Goal: Task Accomplishment & Management: Complete application form

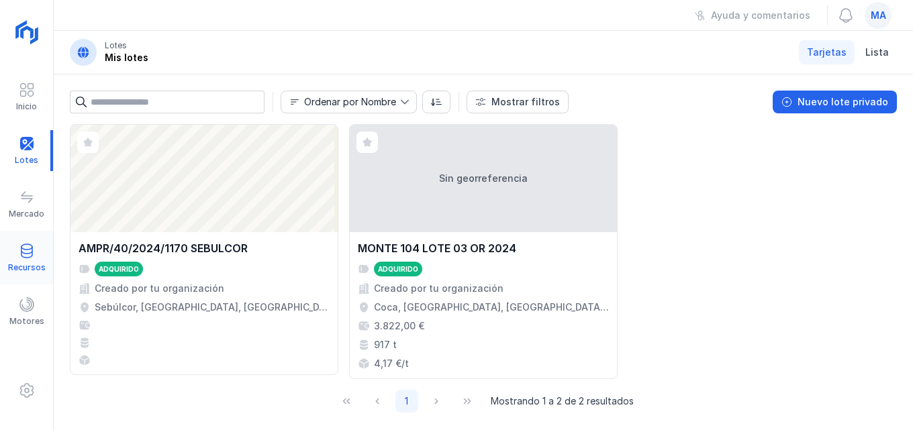
click at [30, 255] on span at bounding box center [27, 251] width 16 height 16
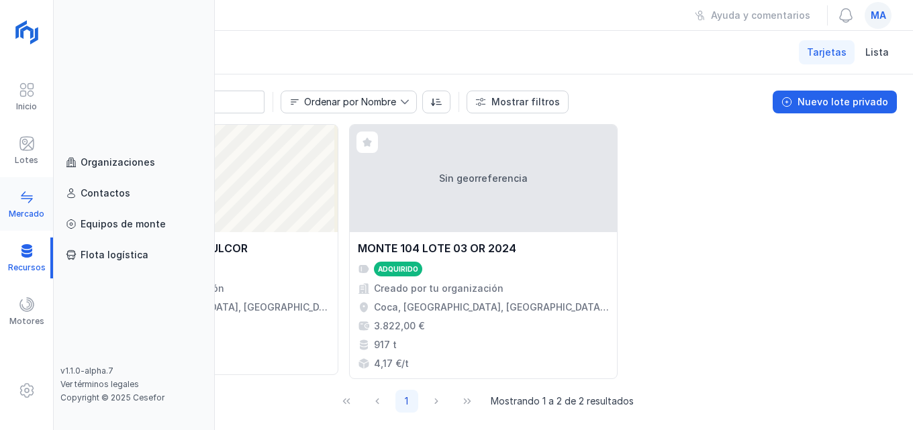
click at [42, 204] on div "Mercado" at bounding box center [26, 204] width 53 height 41
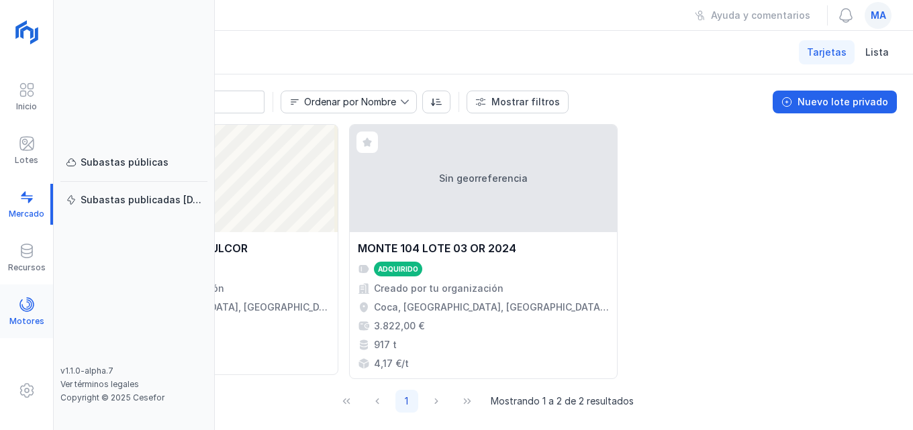
click at [24, 320] on div "Motores" at bounding box center [26, 321] width 35 height 11
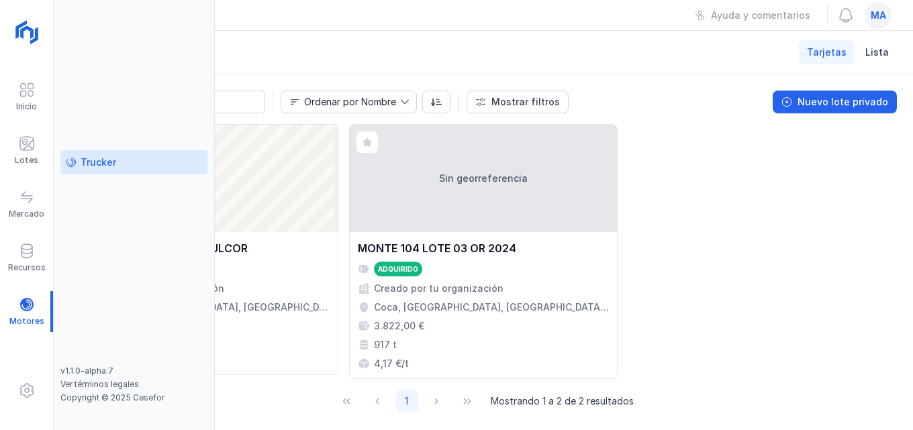
click at [117, 163] on div "Trucker" at bounding box center [134, 162] width 136 height 13
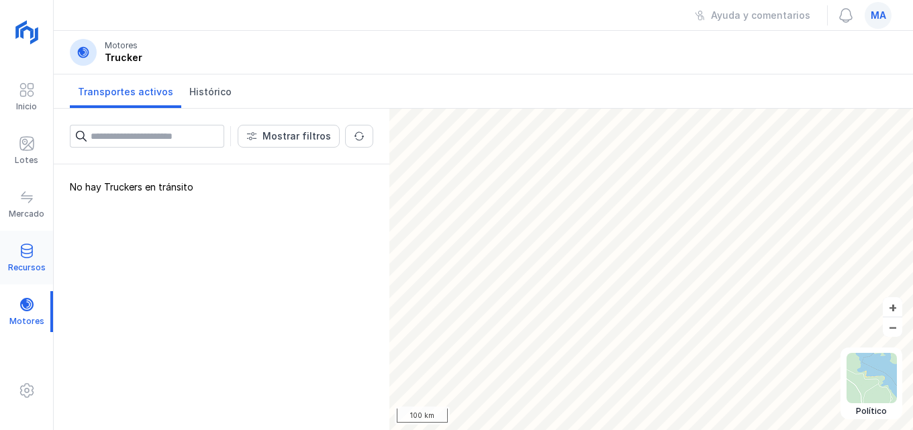
click at [16, 250] on div "Recursos" at bounding box center [26, 258] width 53 height 41
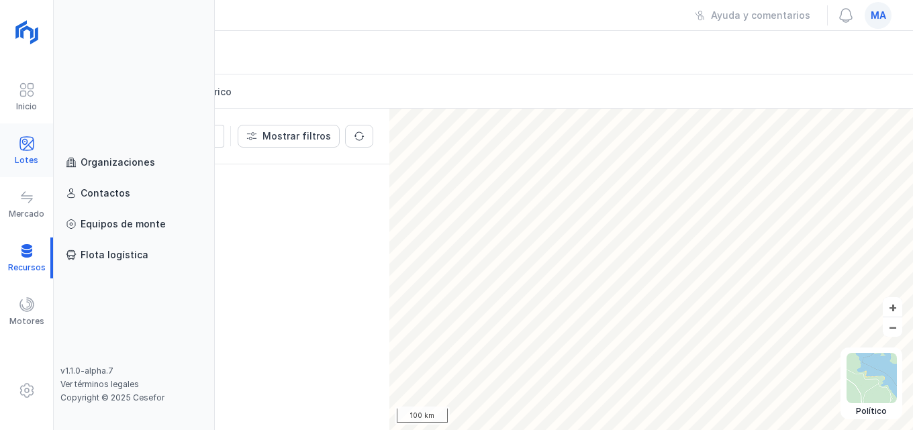
click at [33, 148] on span at bounding box center [27, 144] width 16 height 16
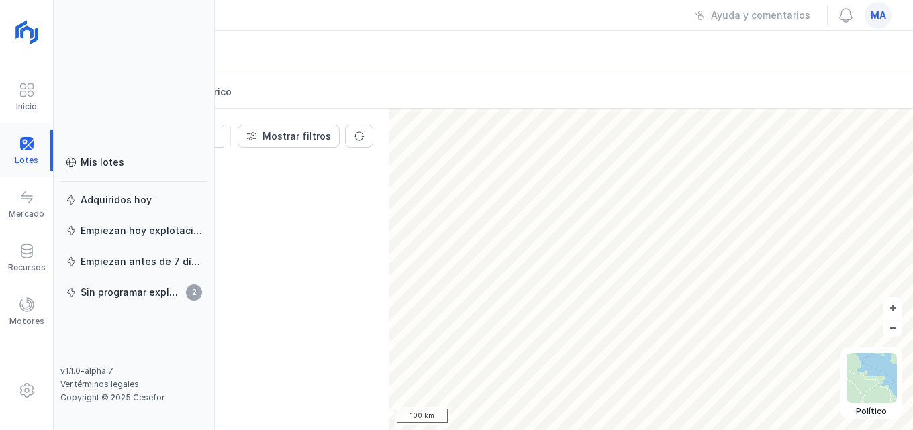
click at [33, 148] on div at bounding box center [26, 150] width 53 height 41
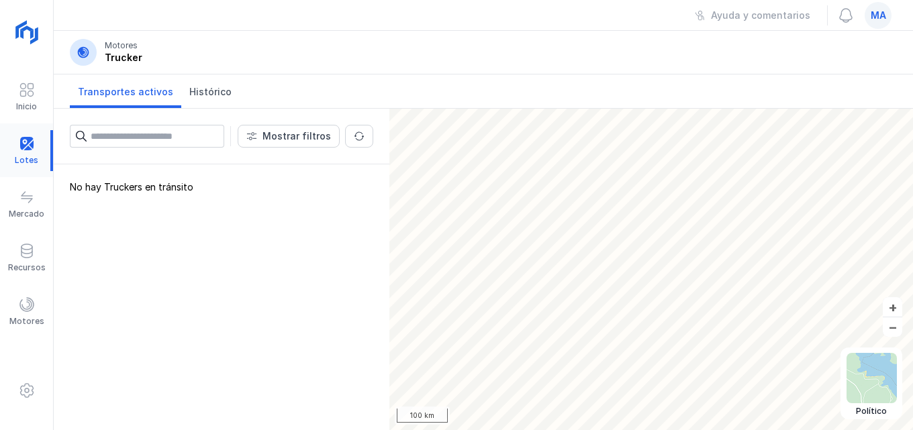
click at [33, 148] on div at bounding box center [26, 150] width 53 height 41
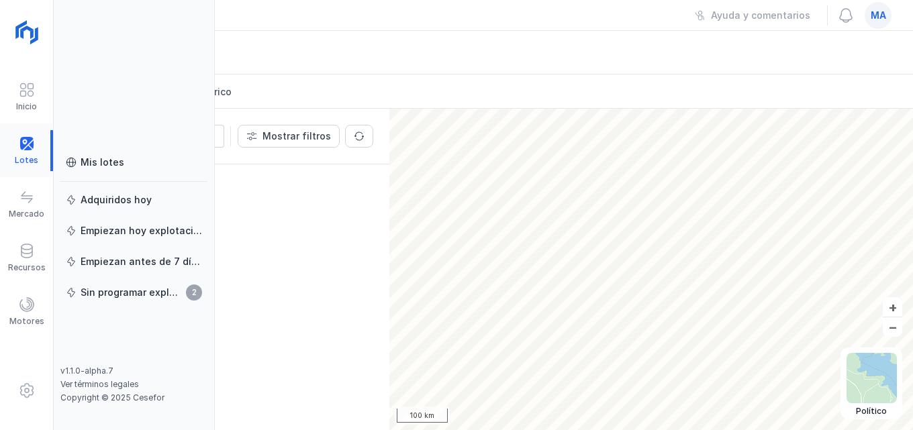
click at [28, 146] on div at bounding box center [26, 150] width 53 height 41
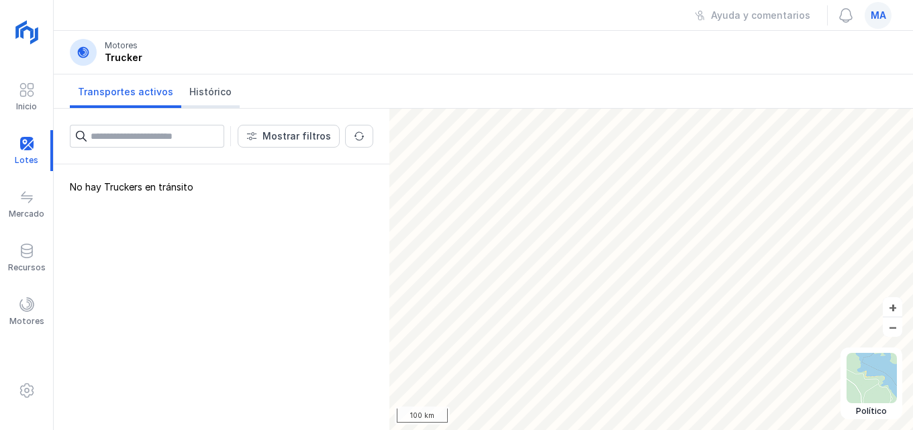
click at [203, 92] on span "Histórico" at bounding box center [210, 91] width 42 height 13
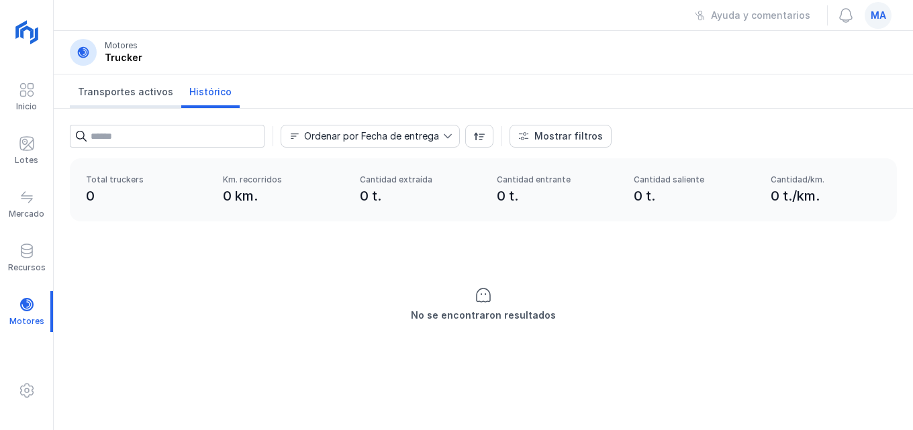
click at [121, 85] on link "Transportes activos" at bounding box center [125, 91] width 111 height 34
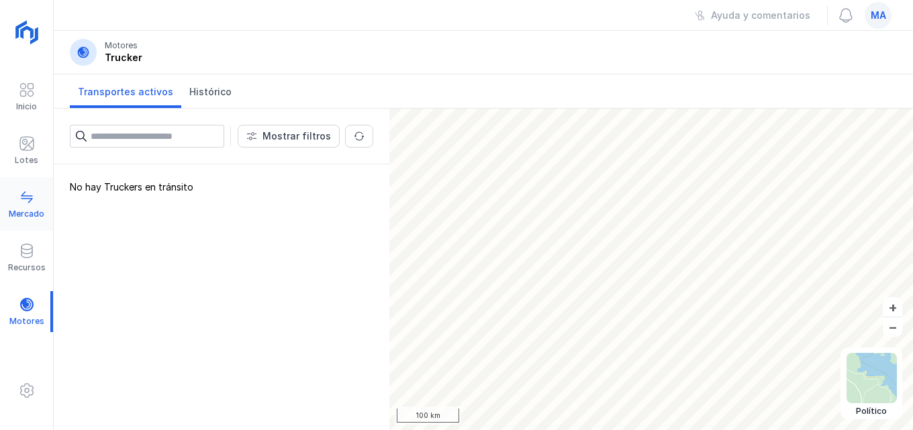
click at [34, 201] on span at bounding box center [27, 197] width 16 height 16
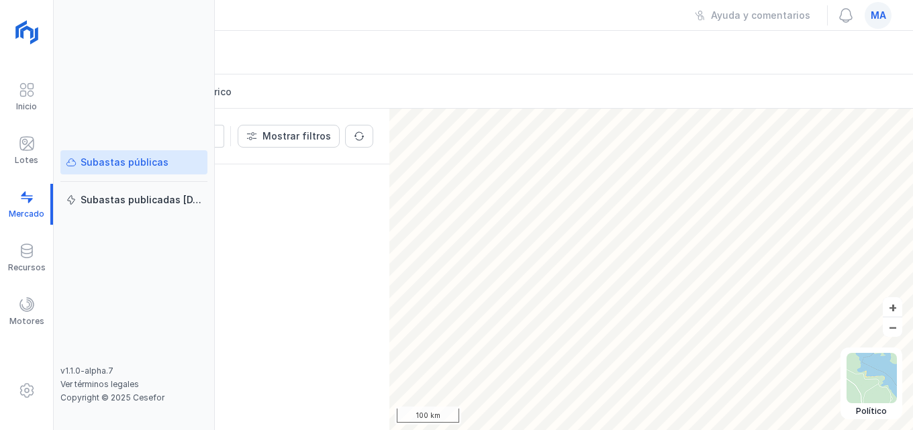
click at [120, 160] on div "Subastas públicas" at bounding box center [125, 162] width 88 height 13
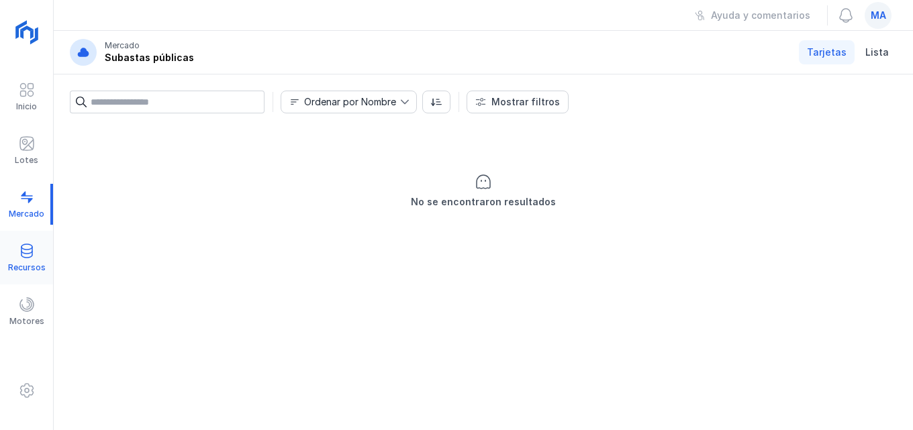
click at [15, 264] on div "Recursos" at bounding box center [27, 267] width 38 height 11
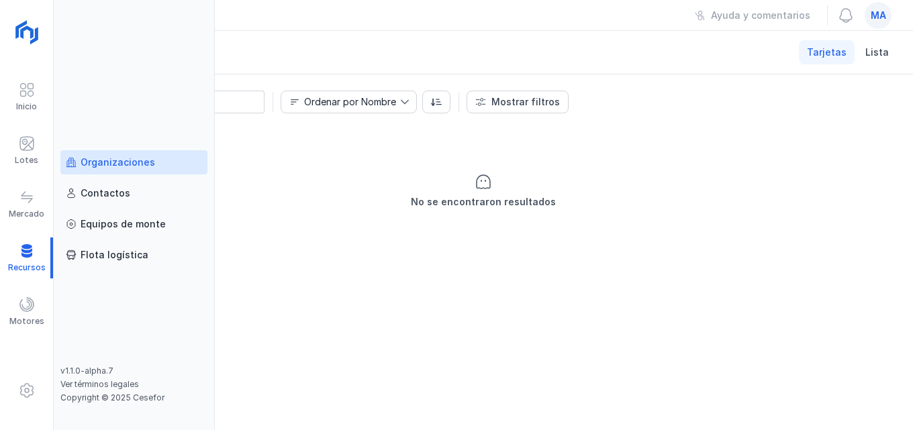
click at [139, 162] on div "Organizaciones" at bounding box center [118, 162] width 74 height 13
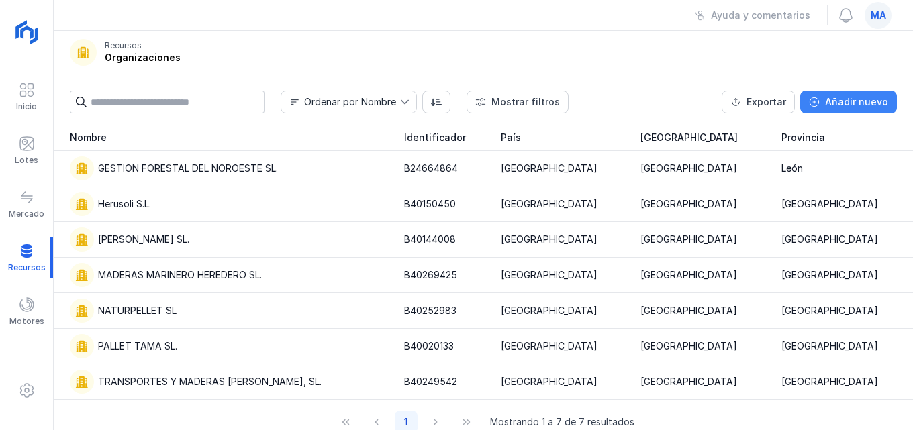
click at [852, 95] on button "Añadir nuevo" at bounding box center [848, 102] width 97 height 23
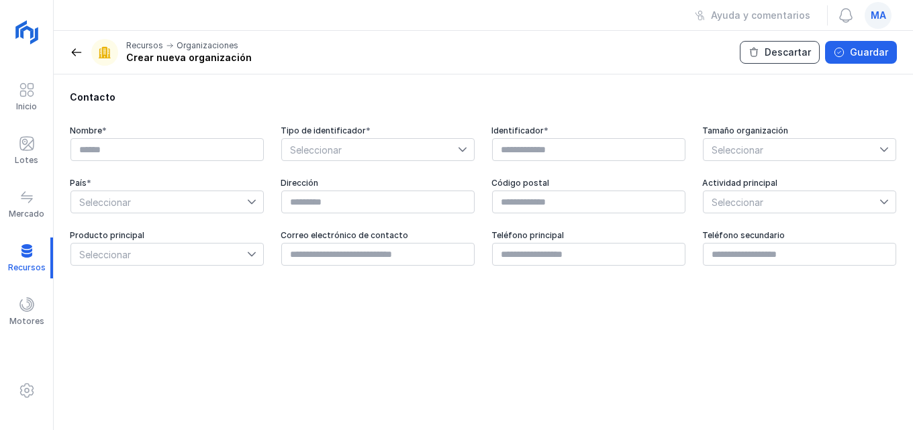
click at [781, 44] on button "Descartar" at bounding box center [780, 52] width 80 height 23
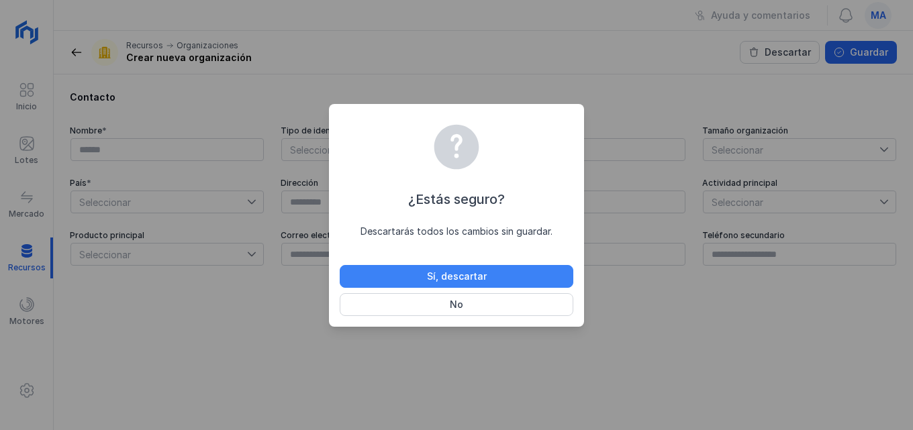
click at [509, 275] on button "Sí, descartar" at bounding box center [457, 276] width 234 height 23
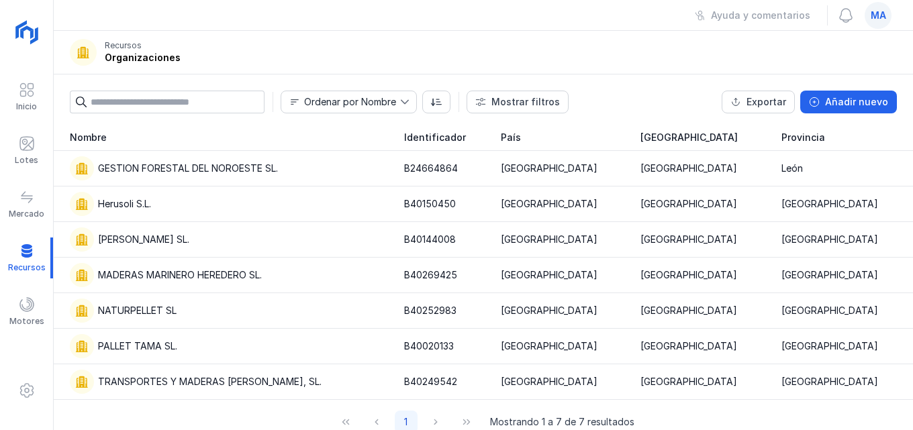
scroll to position [14, 0]
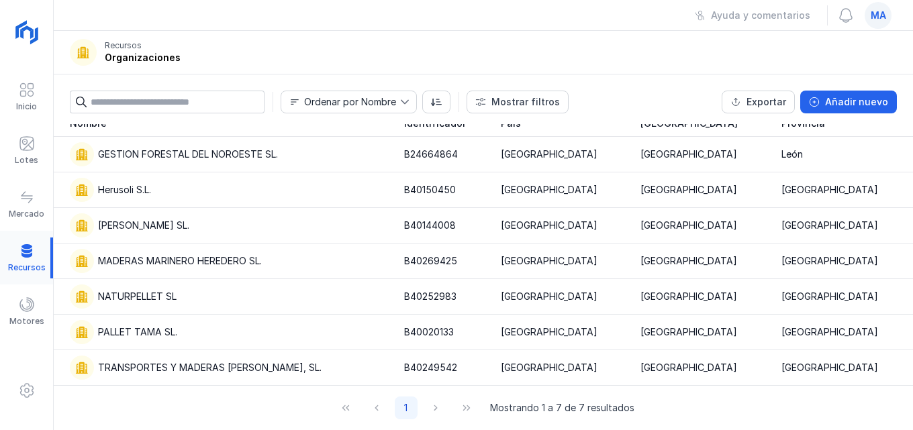
click at [30, 265] on div at bounding box center [26, 258] width 53 height 41
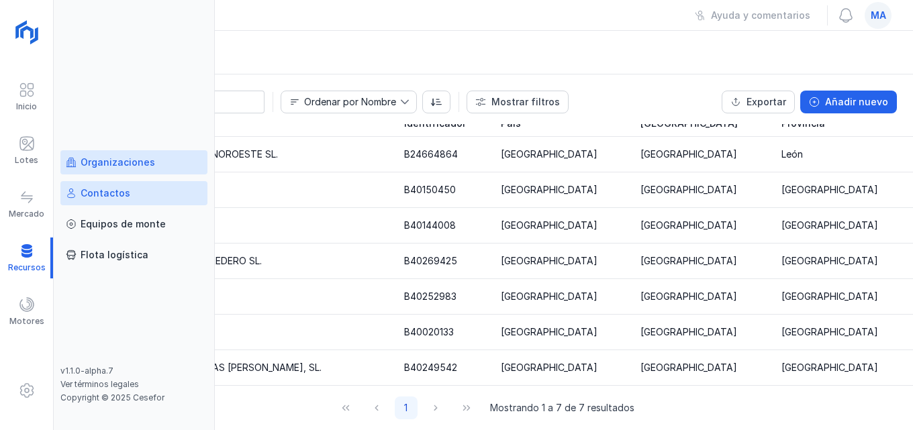
click at [115, 192] on div "Contactos" at bounding box center [106, 193] width 50 height 13
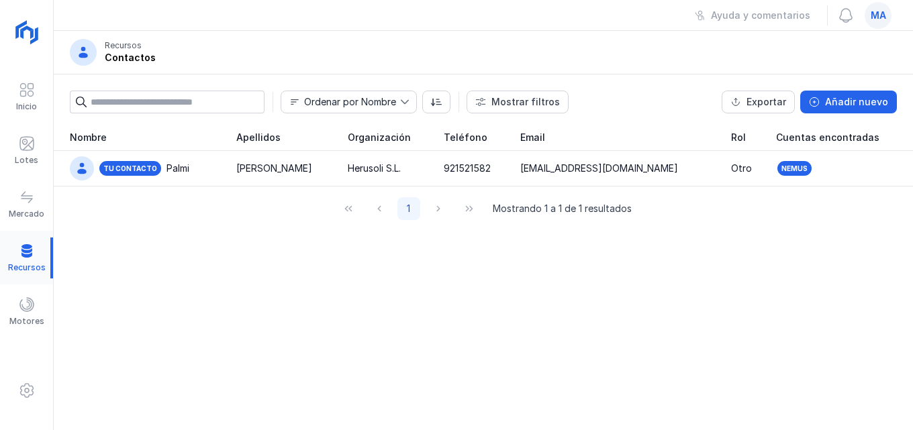
click at [32, 254] on div at bounding box center [26, 258] width 53 height 41
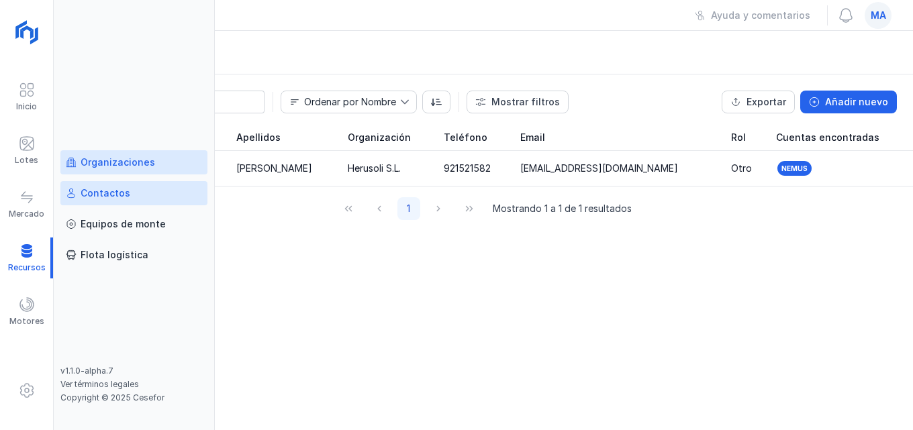
click at [107, 164] on div "Organizaciones" at bounding box center [118, 162] width 74 height 13
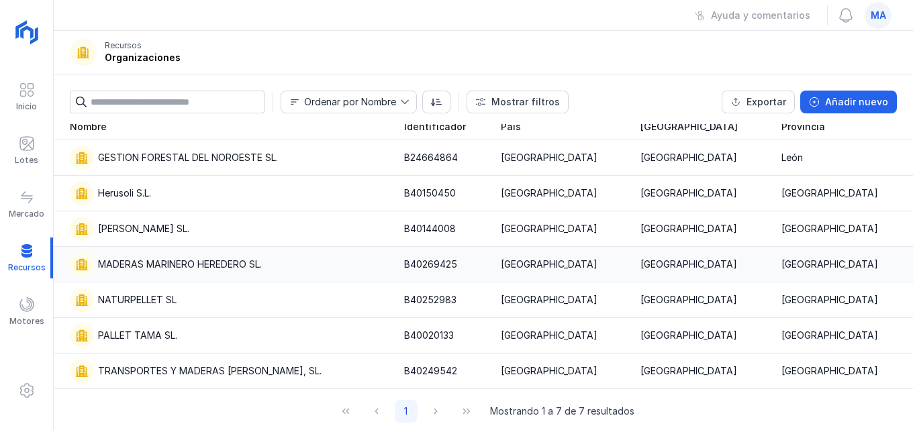
scroll to position [14, 0]
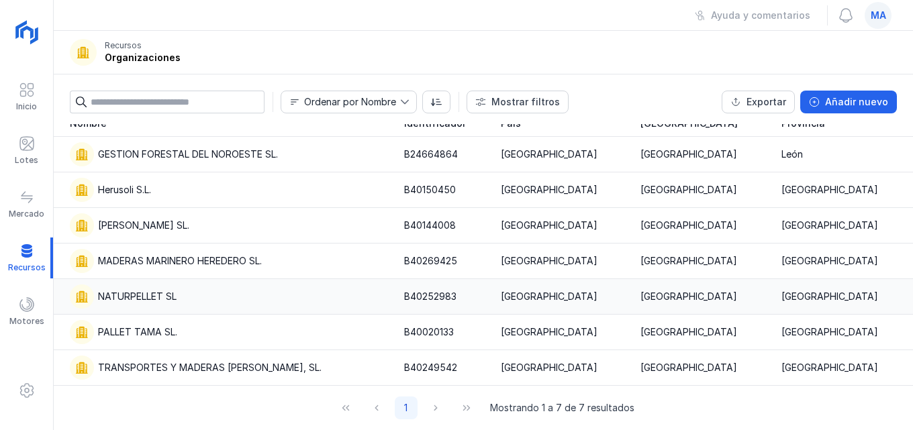
click at [95, 303] on div "NATURPELLET SL" at bounding box center [229, 297] width 318 height 24
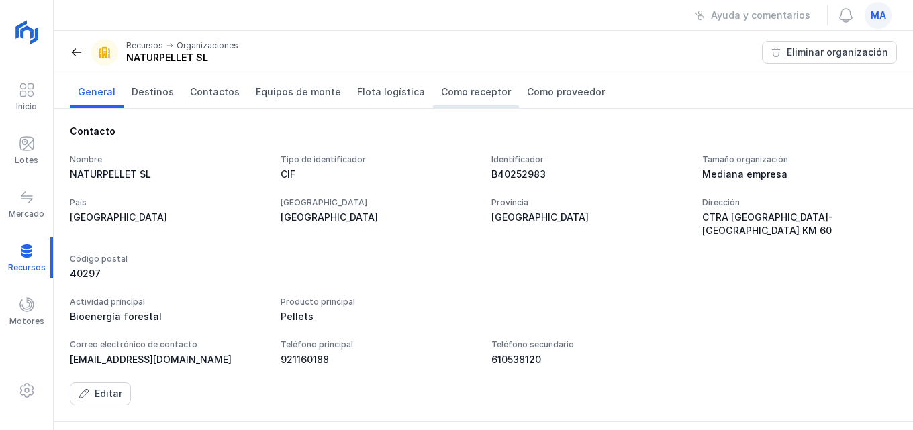
click at [466, 93] on span "Como receptor" at bounding box center [476, 91] width 70 height 13
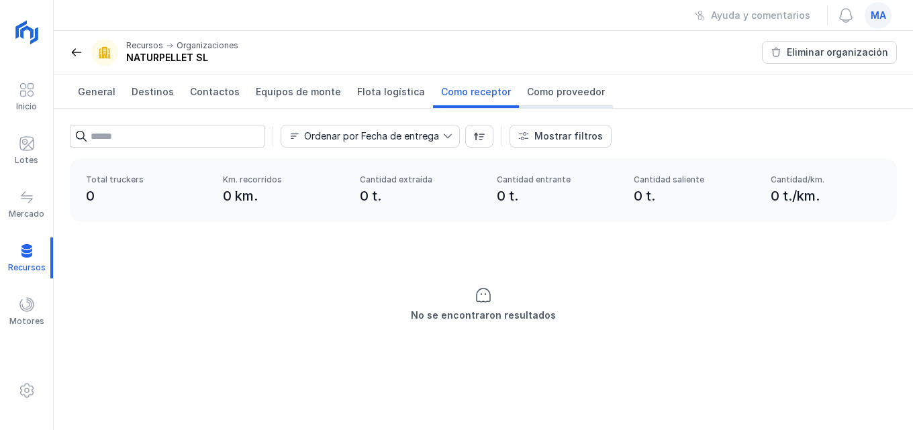
click at [542, 87] on span "Como proveedor" at bounding box center [566, 91] width 78 height 13
click at [370, 98] on span "Flota logística" at bounding box center [391, 91] width 68 height 13
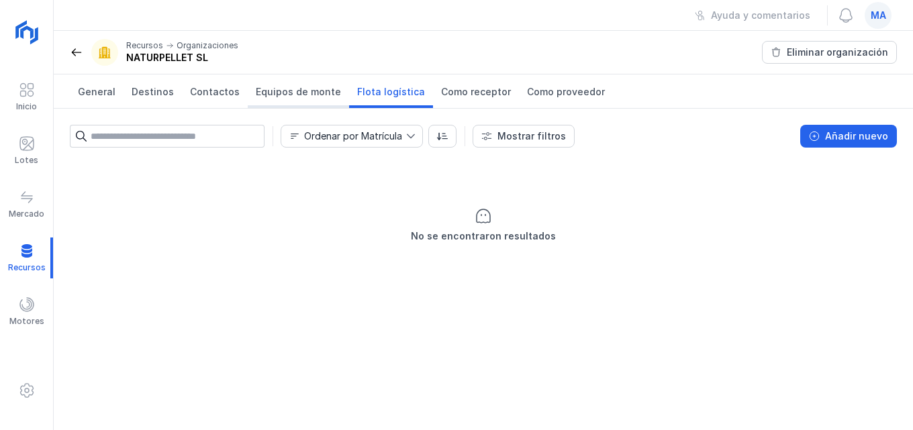
click at [309, 89] on span "Equipos de monte" at bounding box center [298, 91] width 85 height 13
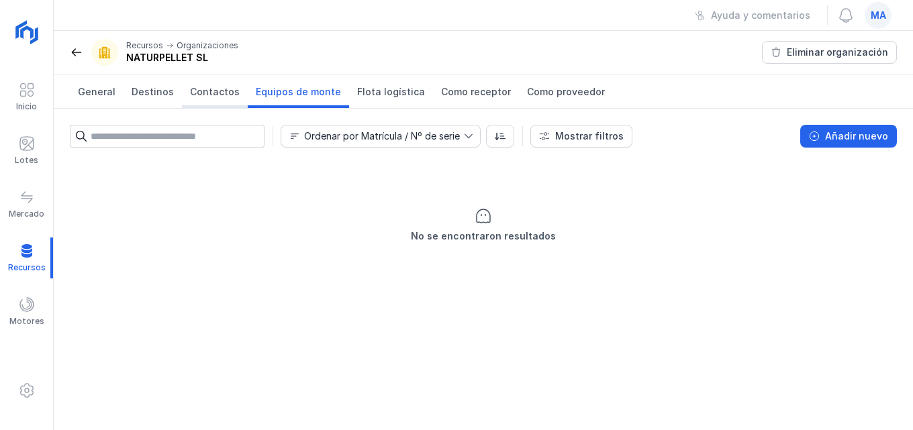
click at [214, 96] on span "Contactos" at bounding box center [215, 91] width 50 height 13
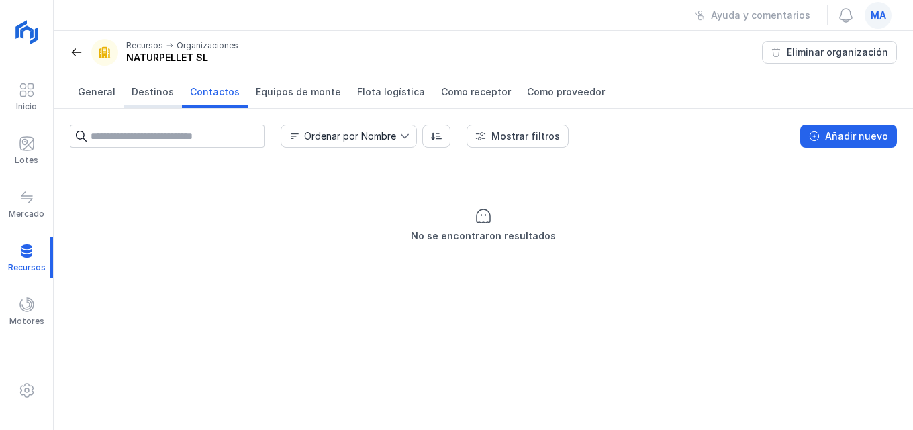
click at [155, 88] on span "Destinos" at bounding box center [153, 91] width 42 height 13
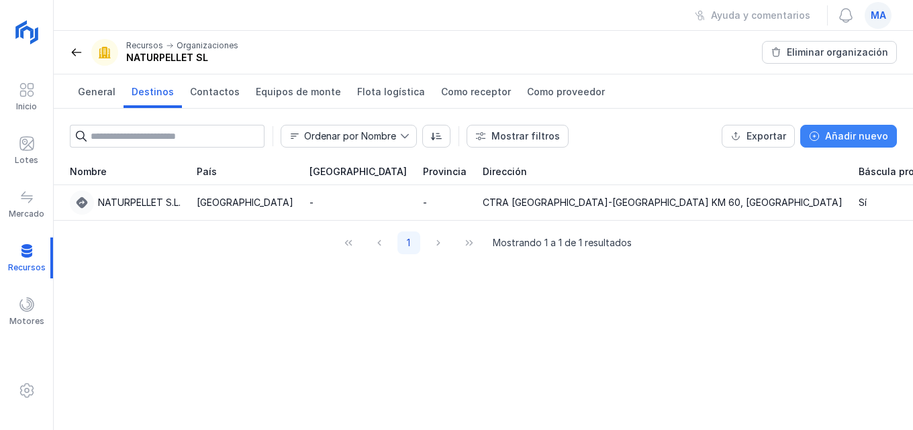
click at [854, 132] on div "Añadir nuevo" at bounding box center [856, 136] width 63 height 13
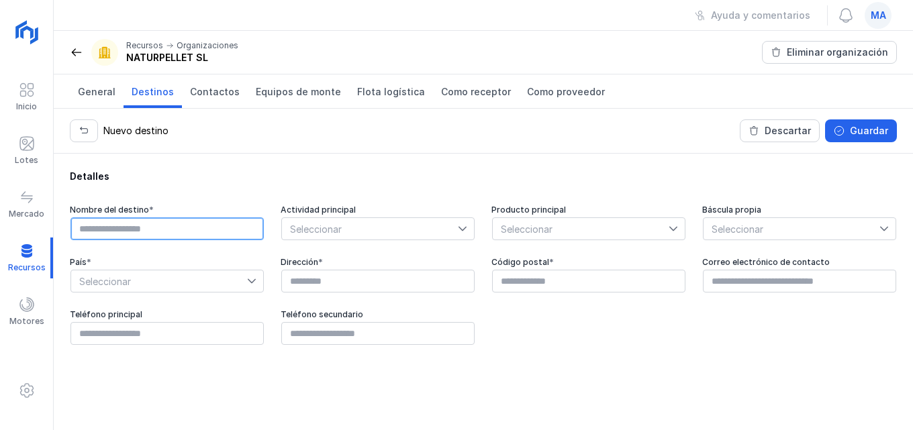
click at [213, 235] on input "text" at bounding box center [166, 228] width 193 height 23
type input "*"
type input "**********"
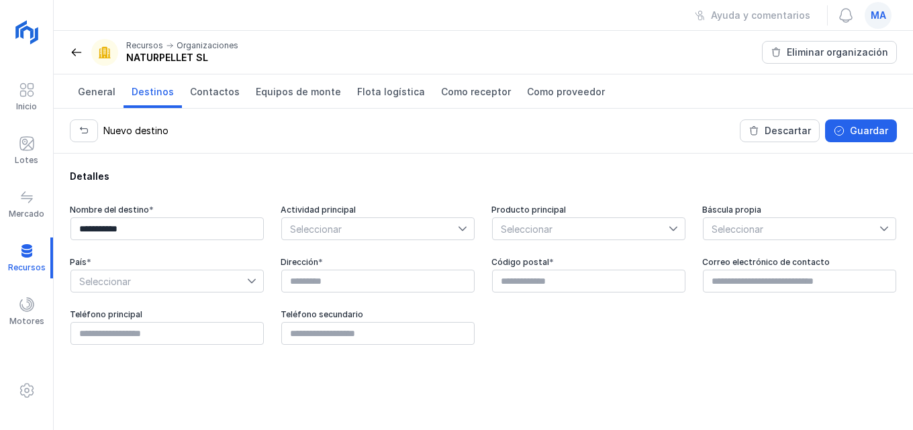
click at [458, 230] on icon at bounding box center [462, 228] width 9 height 9
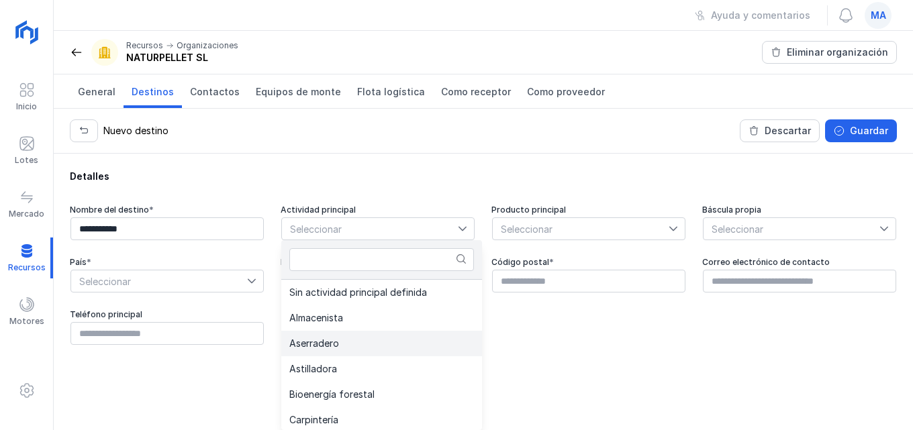
click at [318, 342] on span "Aserradero" at bounding box center [314, 343] width 50 height 9
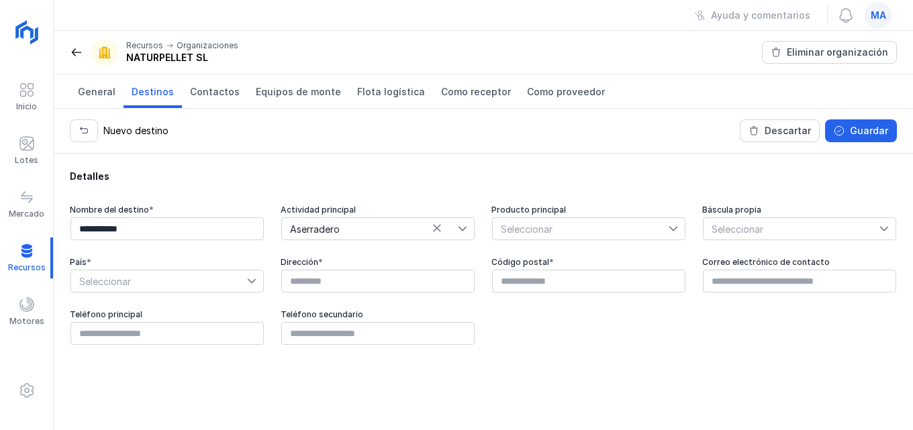
click at [680, 228] on div at bounding box center [676, 228] width 16 height 21
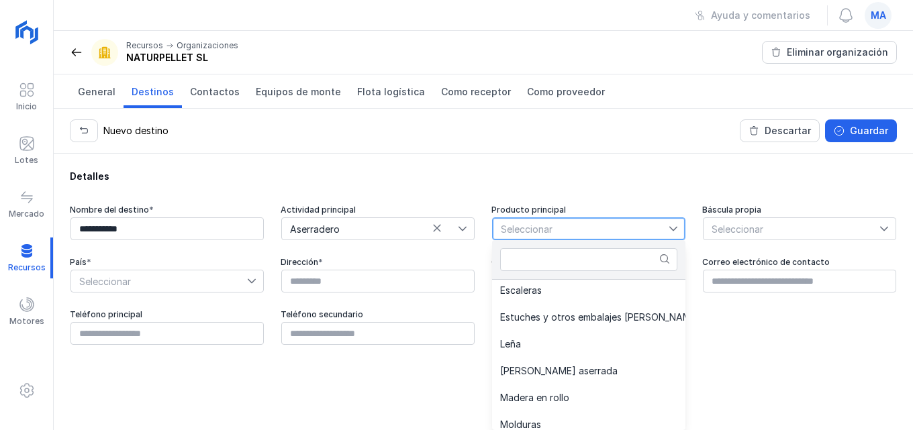
scroll to position [403, 0]
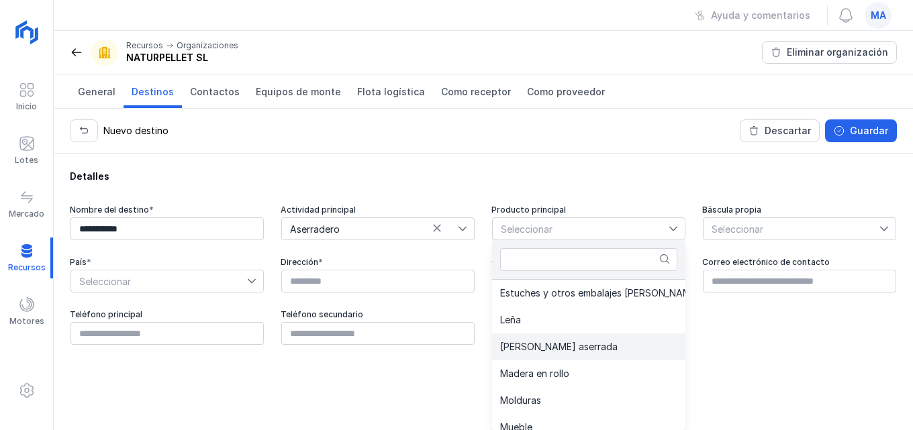
click at [540, 348] on span "[PERSON_NAME] aserrada" at bounding box center [558, 346] width 117 height 9
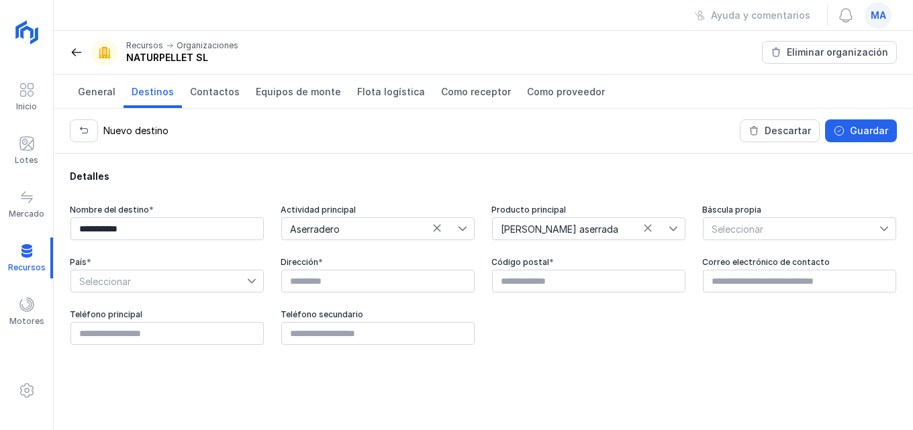
click at [882, 230] on icon at bounding box center [883, 228] width 9 height 9
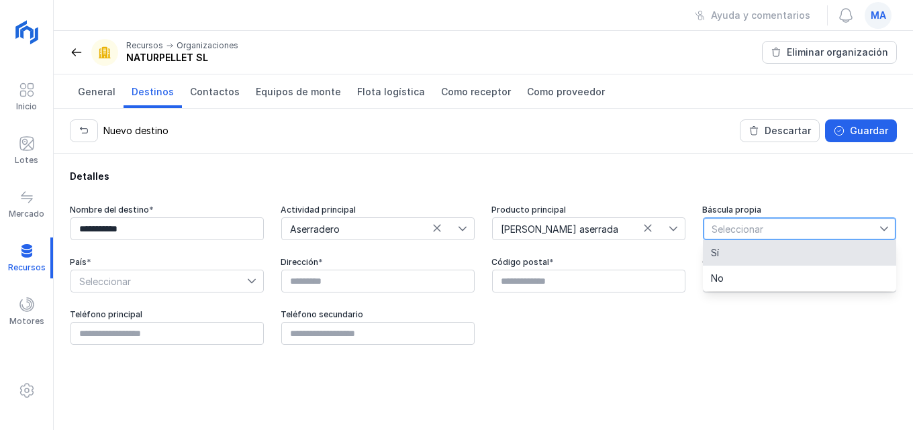
click at [738, 262] on li "Sí" at bounding box center [799, 253] width 193 height 26
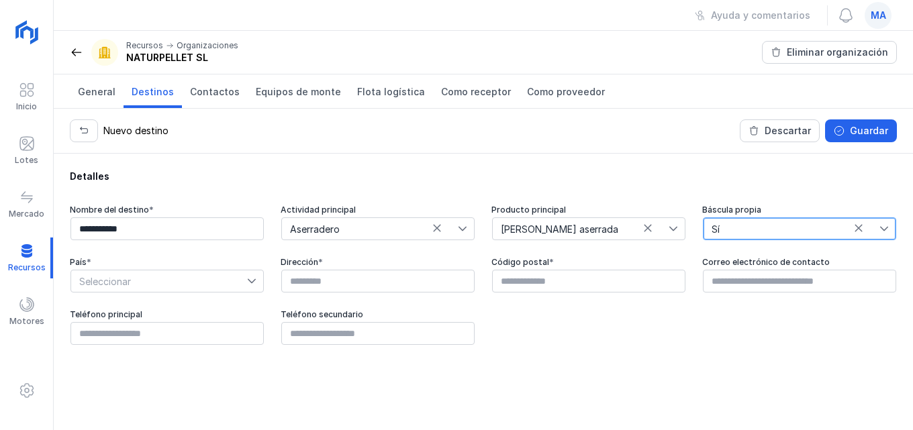
click at [247, 272] on div at bounding box center [255, 280] width 16 height 21
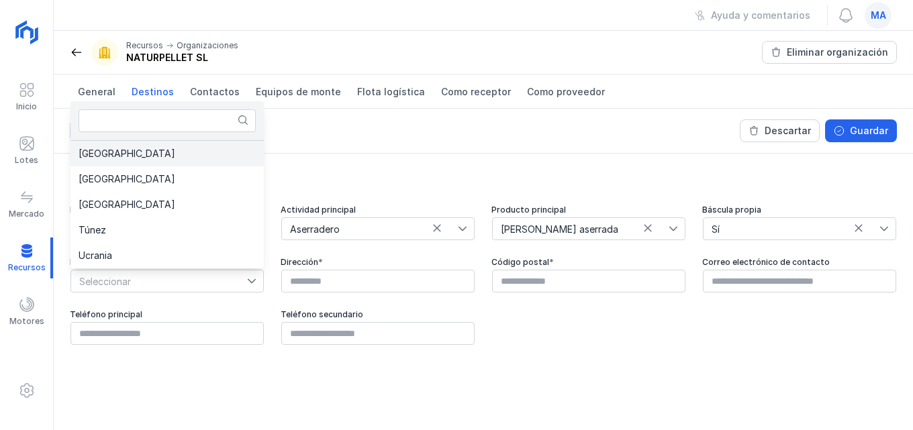
click at [148, 160] on li "[GEOGRAPHIC_DATA]" at bounding box center [166, 154] width 193 height 26
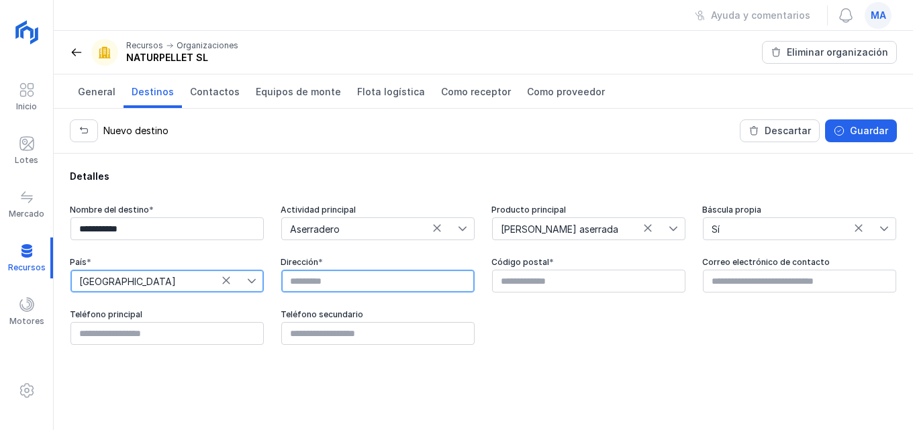
click at [393, 283] on input "text" at bounding box center [377, 281] width 193 height 23
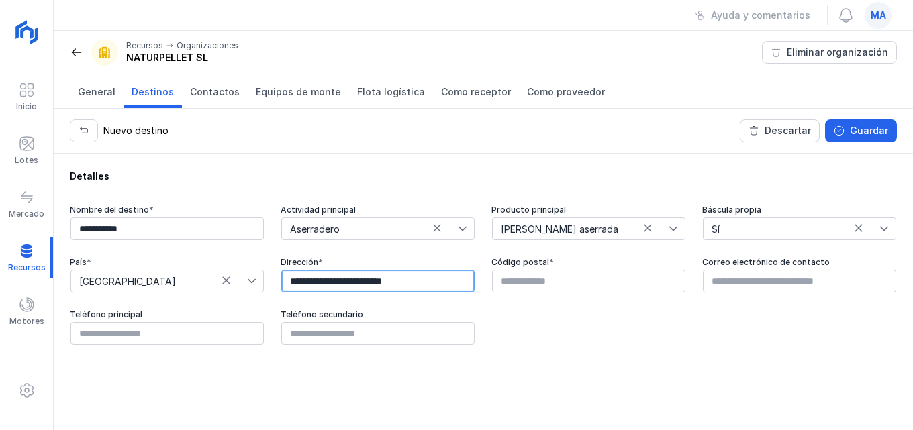
click at [428, 283] on input "**********" at bounding box center [377, 281] width 193 height 23
click at [446, 285] on input "**********" at bounding box center [377, 281] width 193 height 23
type input "**********"
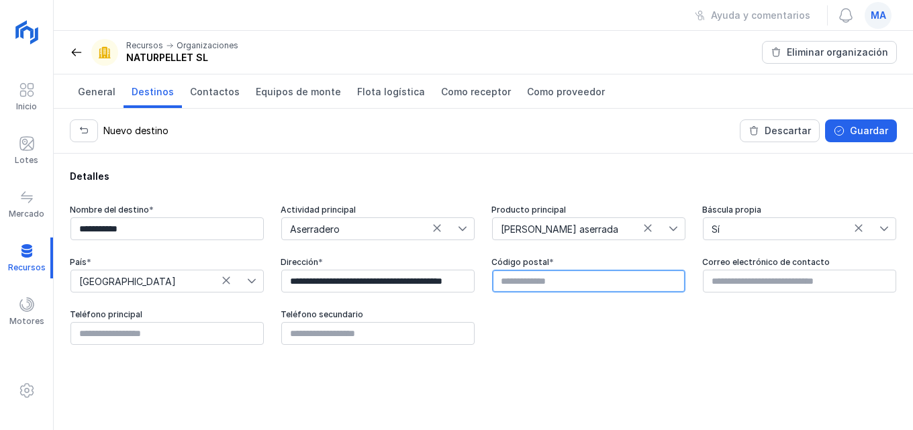
click at [520, 281] on input "text" at bounding box center [588, 281] width 193 height 23
type input "*****"
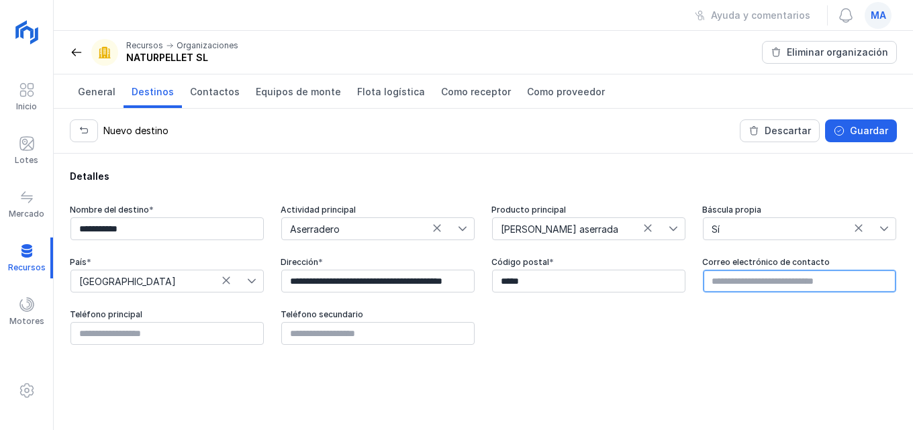
click at [748, 283] on input "text" at bounding box center [799, 281] width 193 height 23
type input "**********"
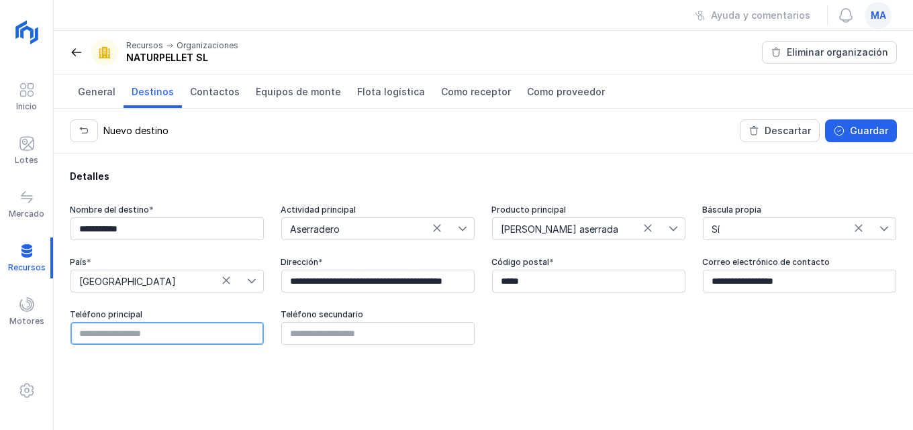
click at [99, 331] on input "text" at bounding box center [166, 333] width 193 height 23
type input "*********"
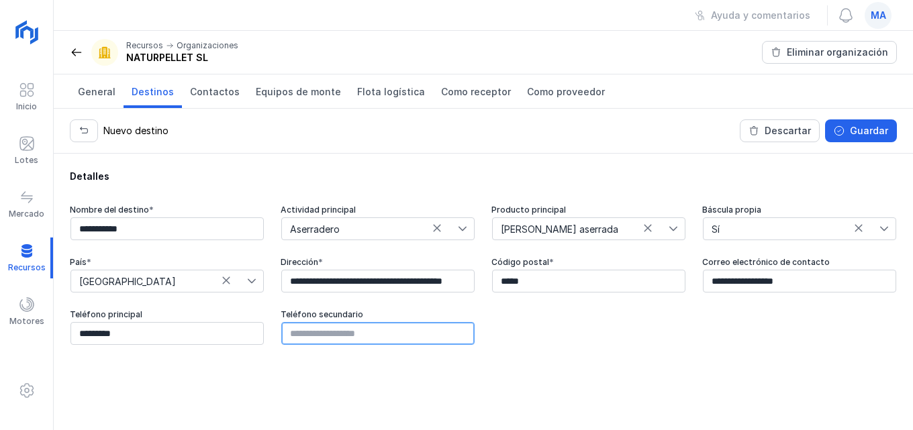
click at [334, 329] on input "text" at bounding box center [377, 333] width 193 height 23
type input "*********"
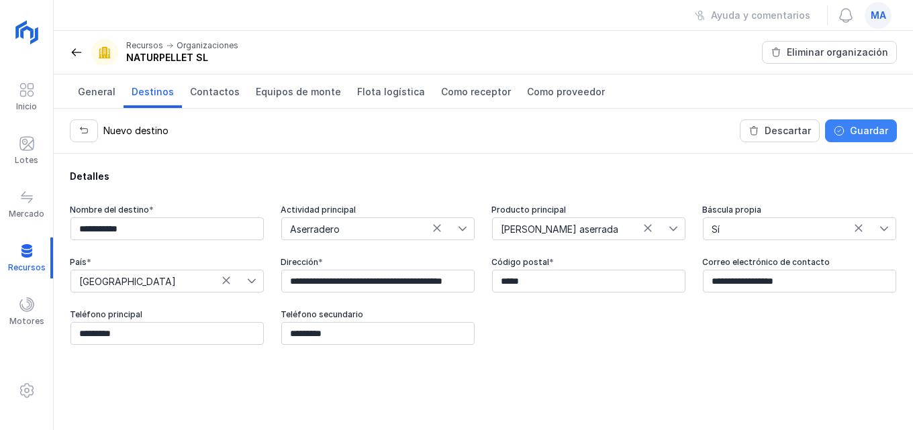
click at [861, 126] on div "Guardar" at bounding box center [869, 130] width 38 height 13
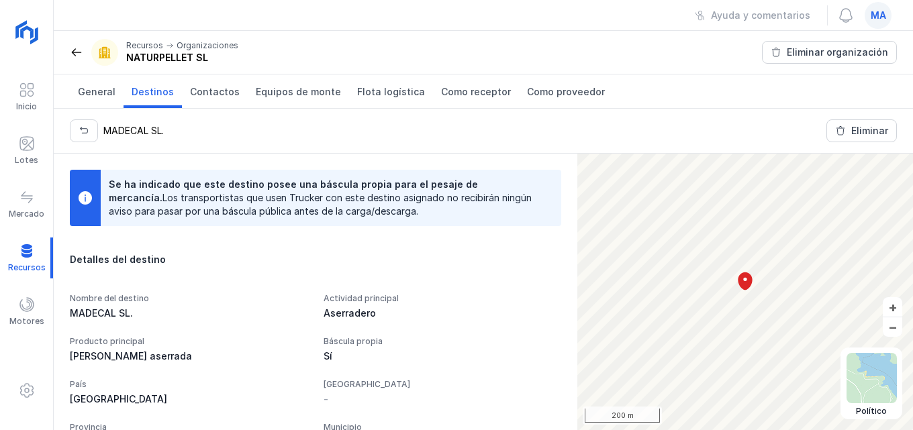
click at [138, 95] on span "Destinos" at bounding box center [153, 91] width 42 height 13
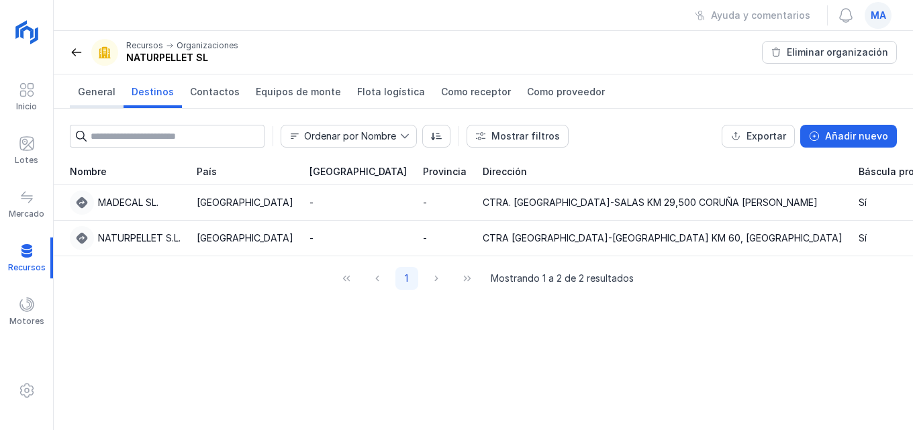
click at [97, 91] on span "General" at bounding box center [97, 91] width 38 height 13
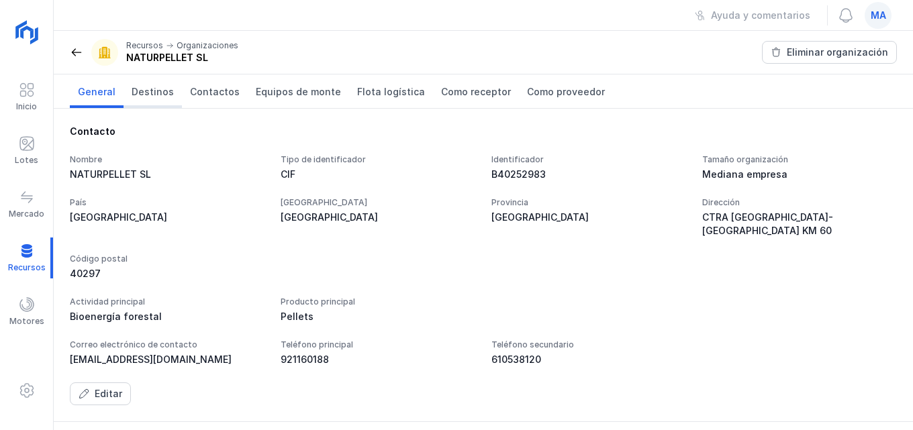
click at [152, 92] on span "Destinos" at bounding box center [153, 91] width 42 height 13
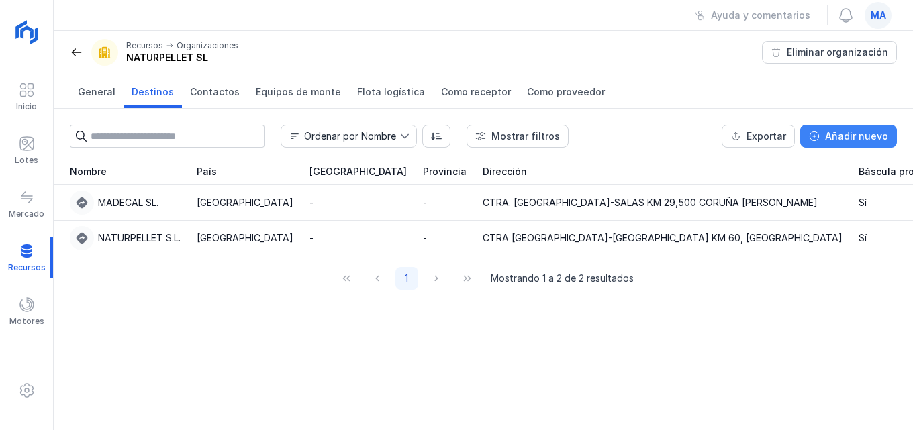
click at [858, 140] on div "Añadir nuevo" at bounding box center [856, 136] width 63 height 13
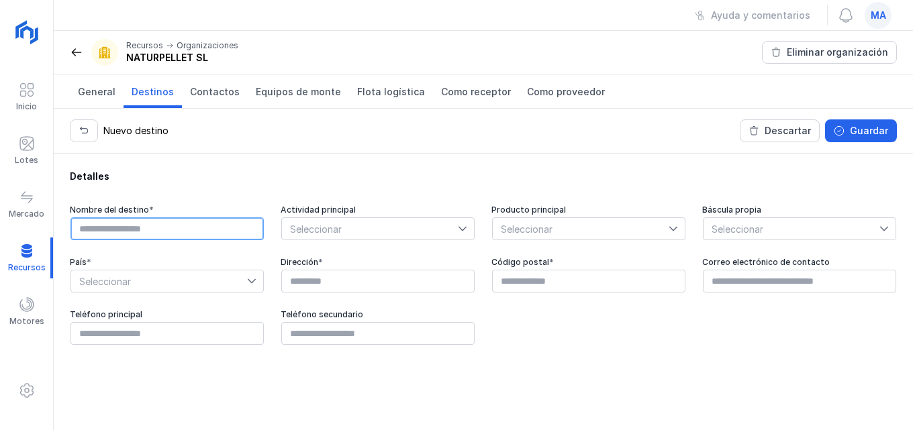
click at [117, 227] on input "text" at bounding box center [166, 228] width 193 height 23
type input "*"
type input "**********"
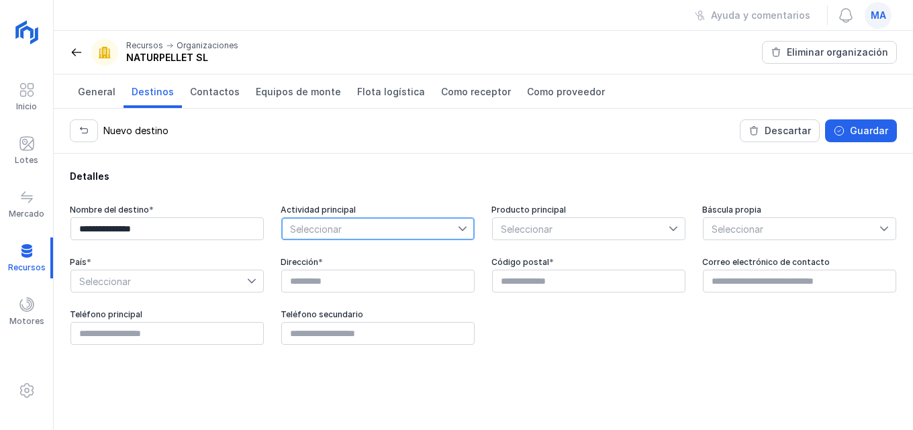
click at [451, 225] on span "Seleccionar" at bounding box center [370, 228] width 176 height 21
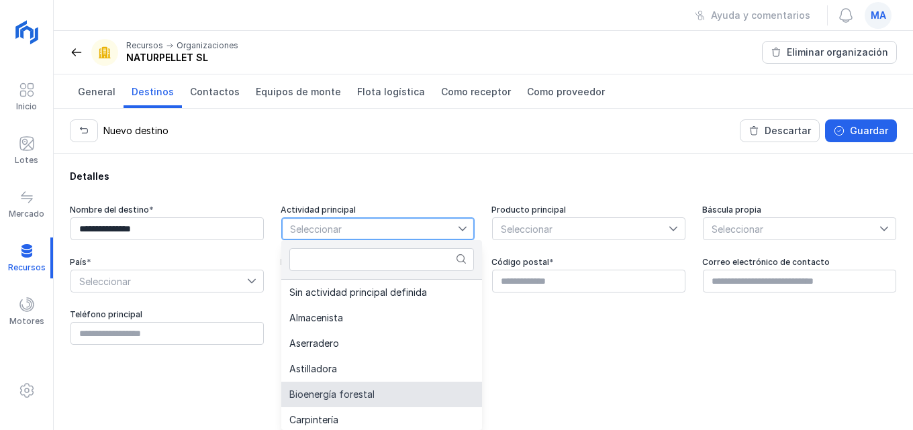
click at [387, 394] on li "Bioenergía forestal" at bounding box center [381, 395] width 201 height 26
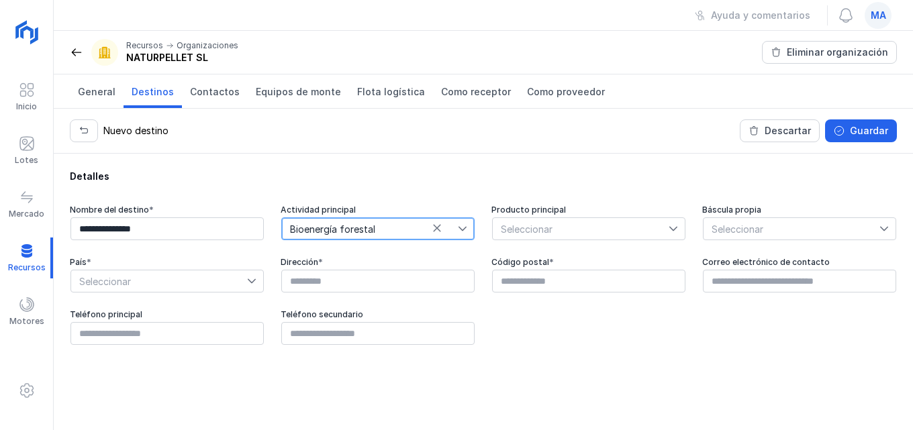
click at [671, 232] on icon at bounding box center [672, 228] width 9 height 9
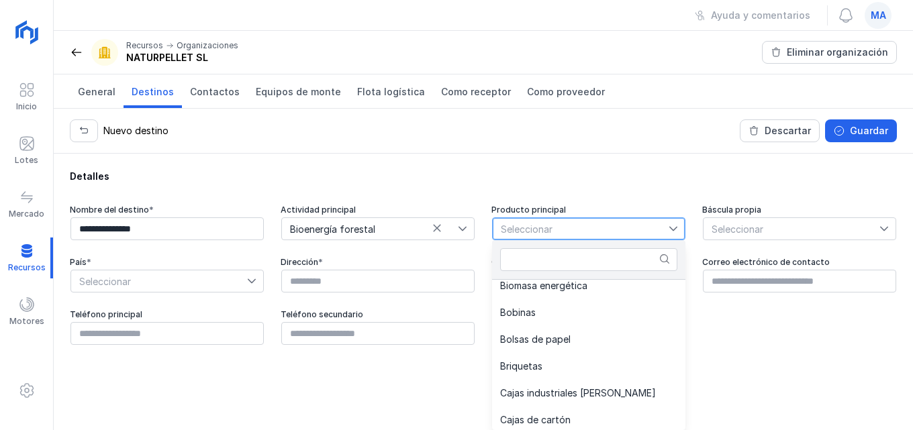
scroll to position [21, 0]
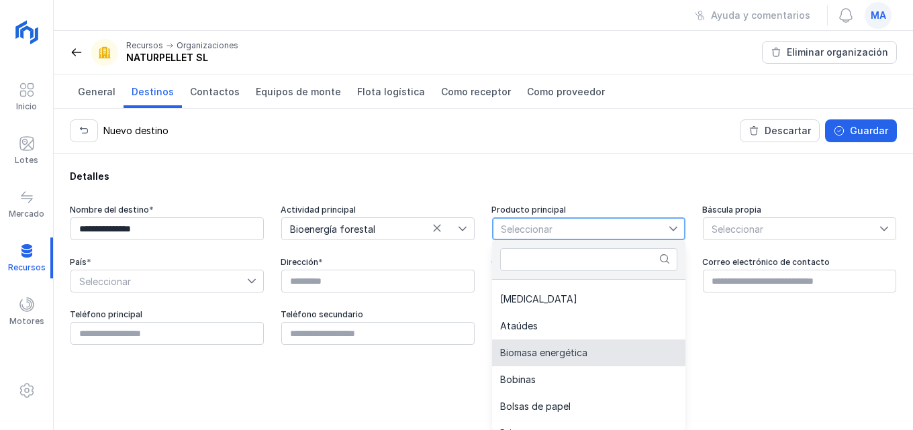
click at [609, 359] on li "Biomasa energética" at bounding box center [588, 353] width 193 height 27
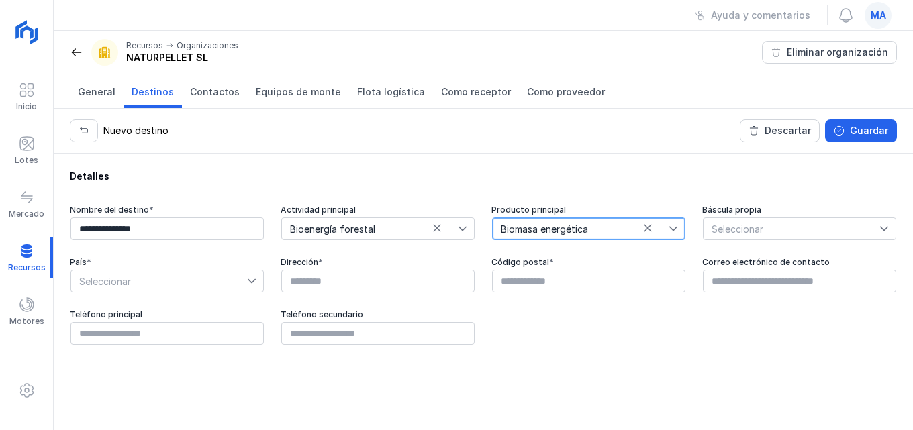
click at [879, 234] on div "Seleccionar" at bounding box center [799, 228] width 193 height 23
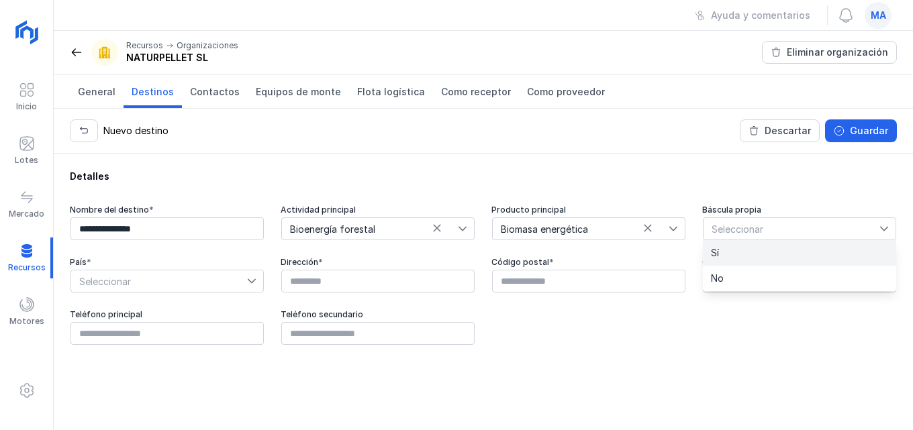
click at [842, 258] on li "Sí" at bounding box center [799, 253] width 193 height 26
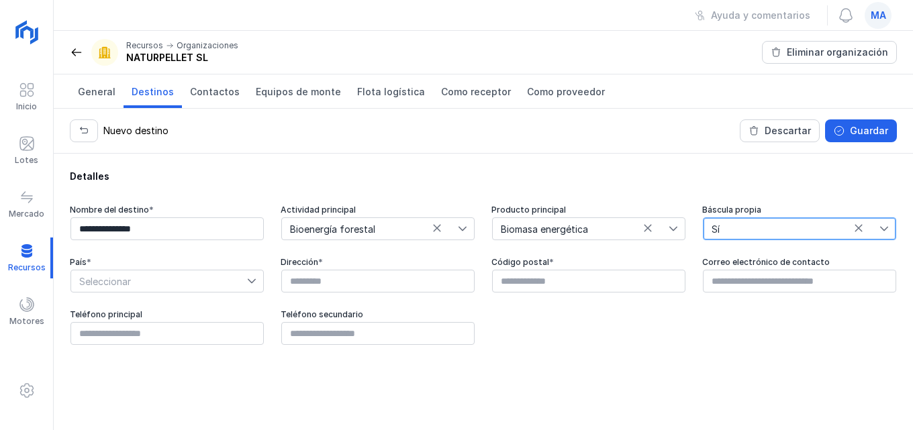
click at [251, 277] on icon at bounding box center [251, 281] width 9 height 9
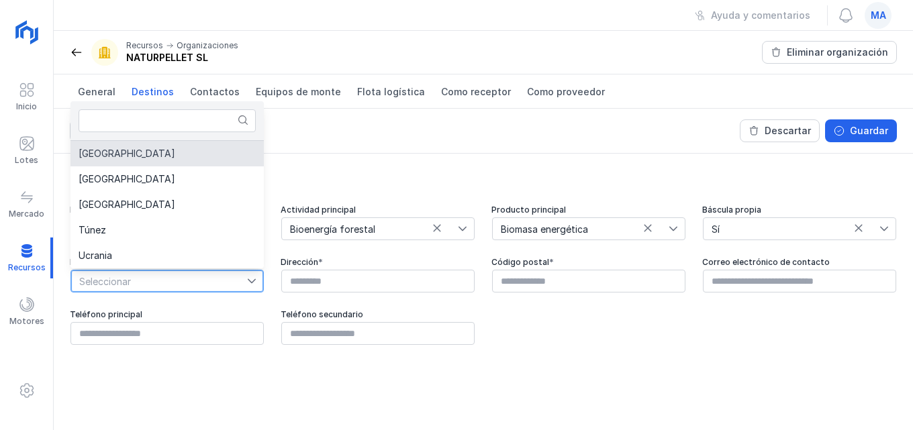
click at [101, 151] on span "[GEOGRAPHIC_DATA]" at bounding box center [127, 153] width 97 height 9
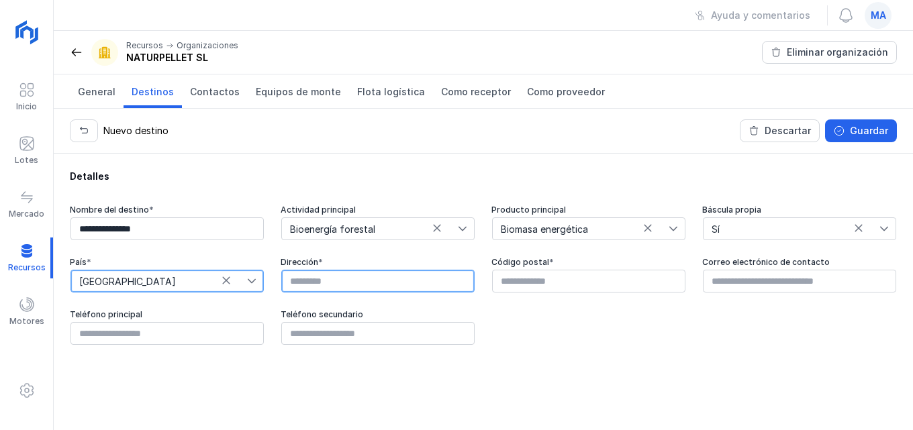
click at [366, 275] on input "text" at bounding box center [377, 281] width 193 height 23
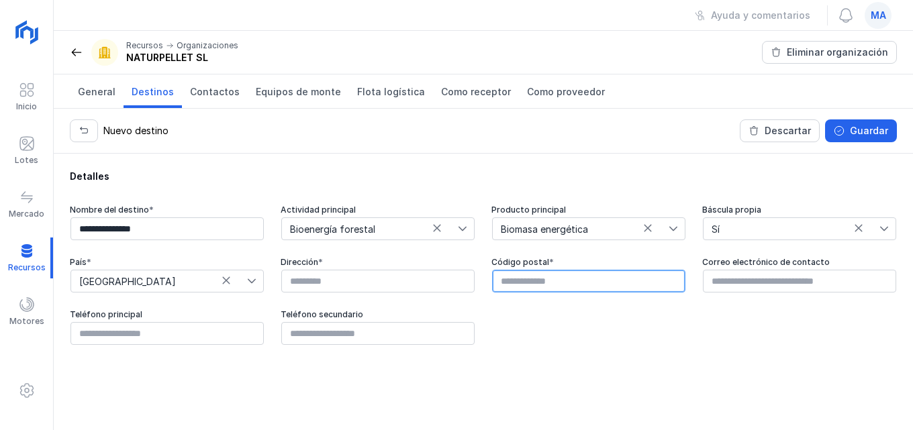
click at [570, 285] on input "text" at bounding box center [588, 281] width 193 height 23
type input "*****"
click at [335, 266] on div "Dirección *" at bounding box center [378, 262] width 195 height 11
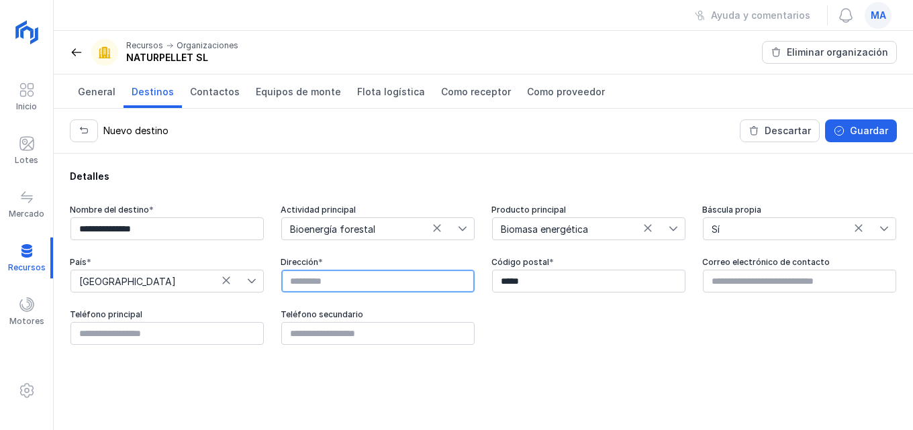
click at [310, 277] on input "text" at bounding box center [377, 281] width 193 height 23
type input "*"
click at [393, 282] on input "**********" at bounding box center [377, 281] width 193 height 23
type input "**********"
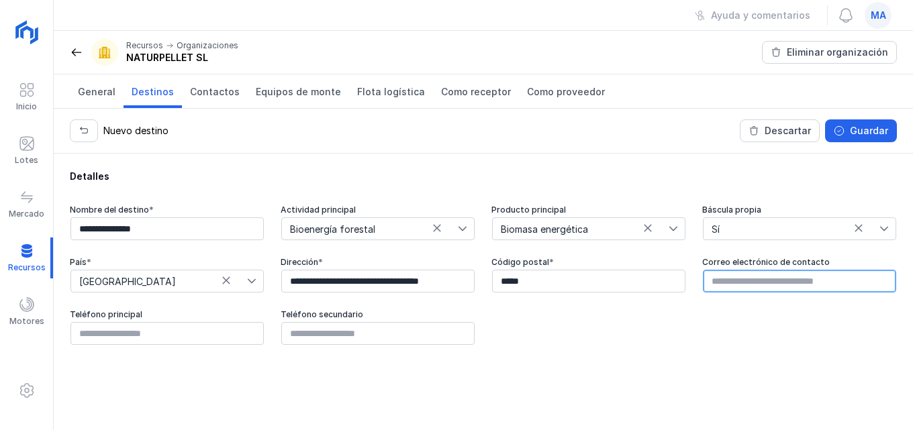
click at [780, 283] on input "text" at bounding box center [799, 281] width 193 height 23
type input "**********"
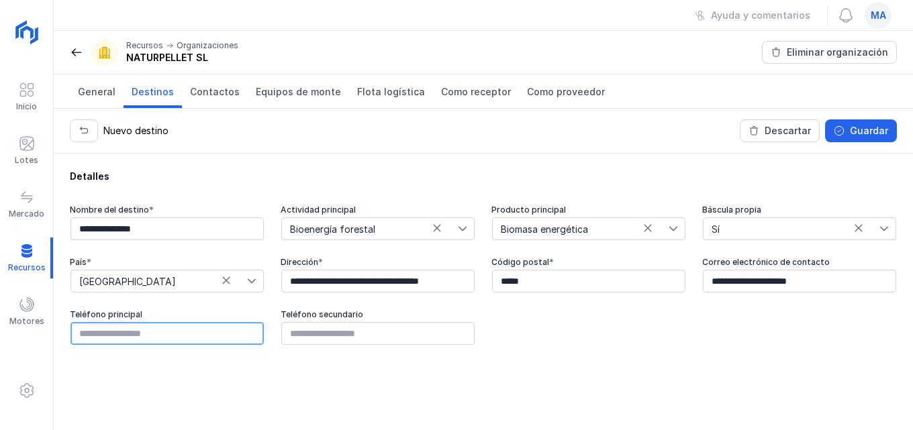
click at [172, 342] on input "text" at bounding box center [166, 333] width 193 height 23
type input "*********"
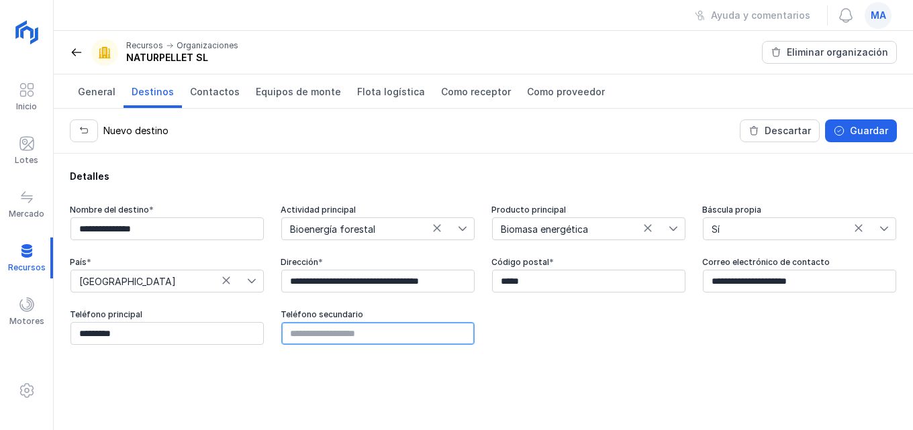
click at [400, 330] on input "text" at bounding box center [377, 333] width 193 height 23
type input "*********"
click at [664, 382] on div "**********" at bounding box center [483, 292] width 859 height 277
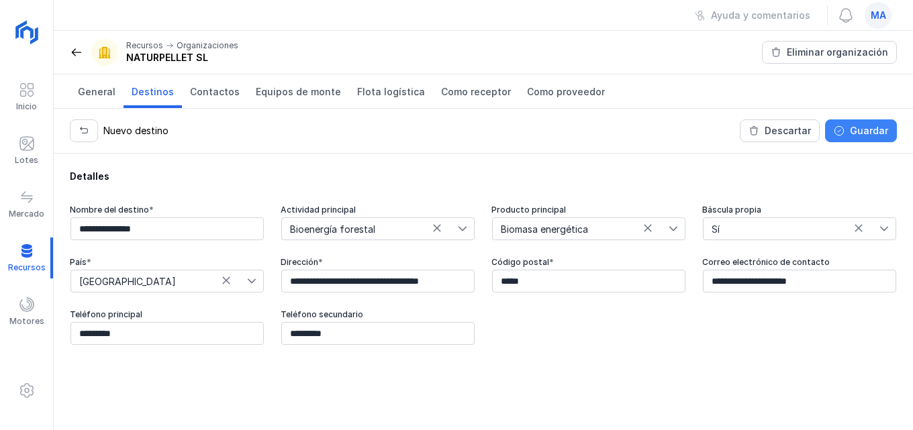
click at [857, 122] on button "Guardar" at bounding box center [861, 130] width 72 height 23
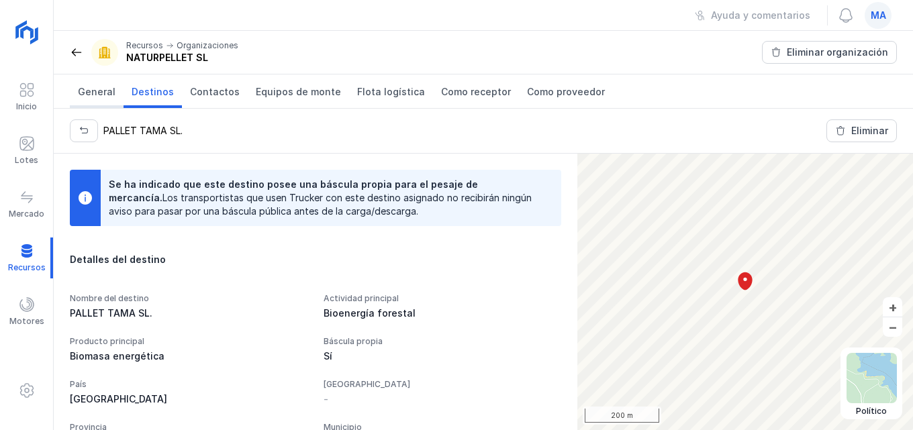
click at [89, 93] on span "General" at bounding box center [97, 91] width 38 height 13
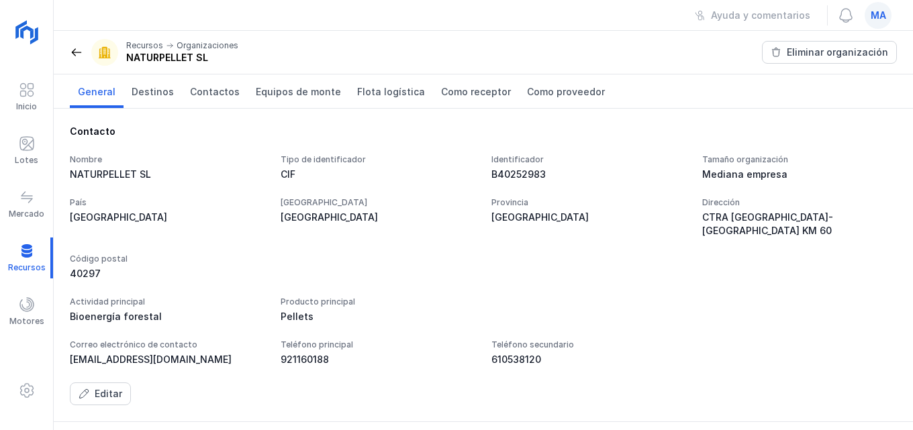
click at [94, 92] on span "General" at bounding box center [97, 91] width 38 height 13
click at [30, 262] on div at bounding box center [26, 258] width 53 height 41
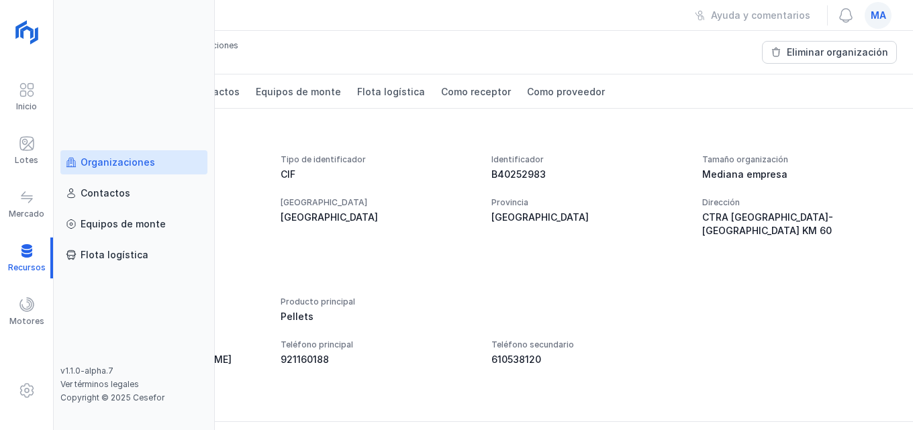
click at [107, 162] on div "Organizaciones" at bounding box center [118, 162] width 74 height 13
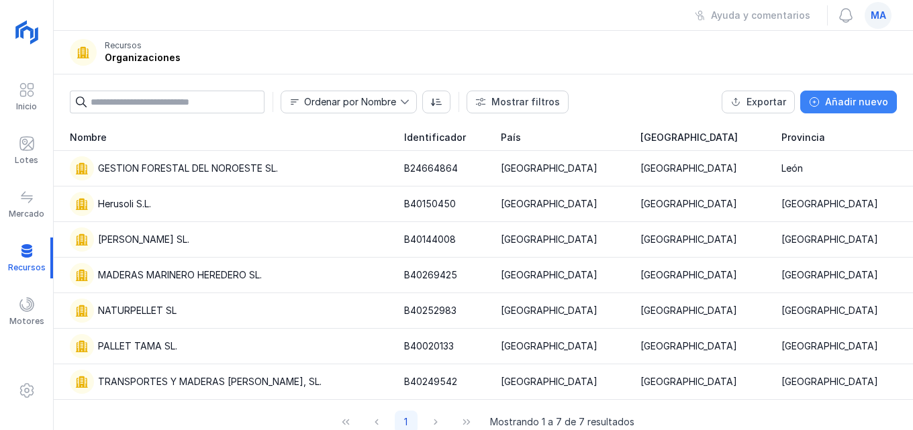
click at [892, 111] on button "Añadir nuevo" at bounding box center [848, 102] width 97 height 23
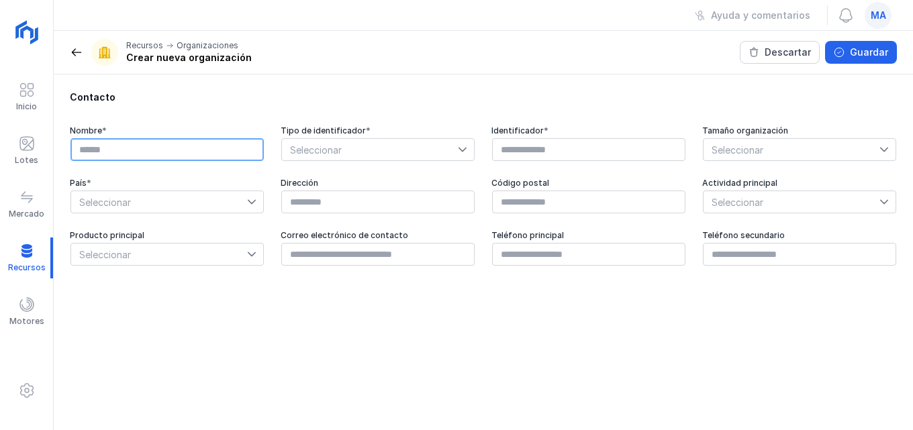
click at [181, 152] on input "text" at bounding box center [166, 149] width 193 height 23
type input "**********"
click at [459, 156] on div at bounding box center [466, 149] width 16 height 21
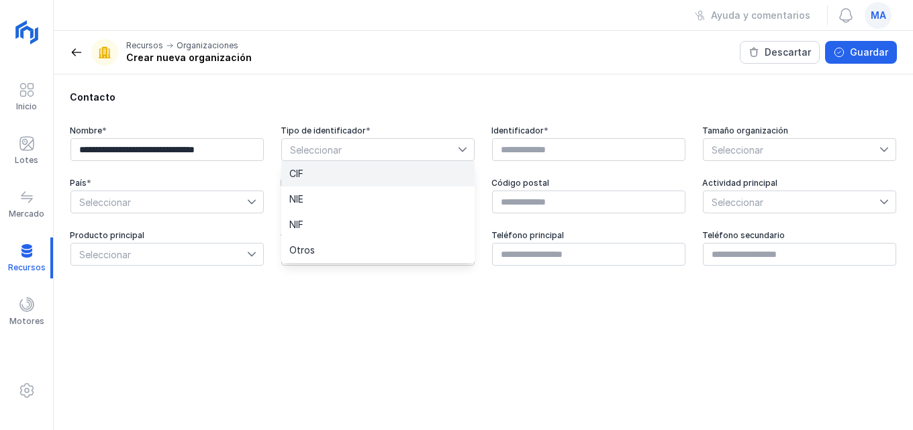
click at [420, 183] on li "CIF" at bounding box center [377, 174] width 193 height 26
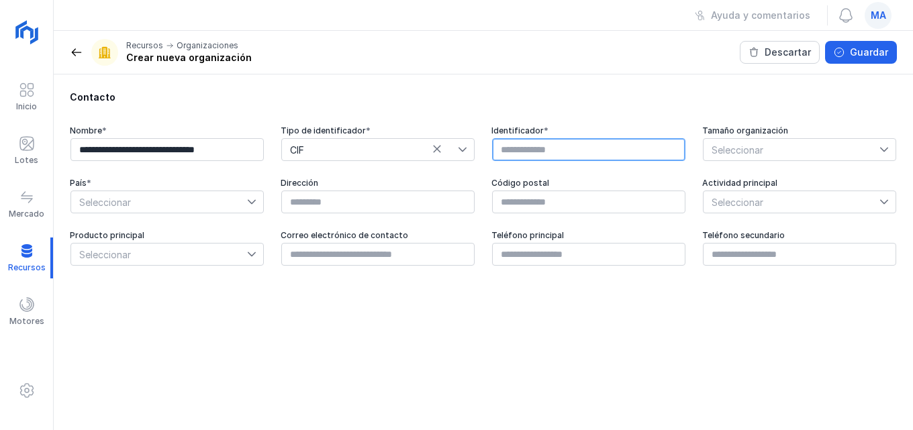
click at [610, 158] on input "text" at bounding box center [588, 149] width 193 height 23
type input "*********"
click at [887, 156] on div at bounding box center [887, 149] width 16 height 21
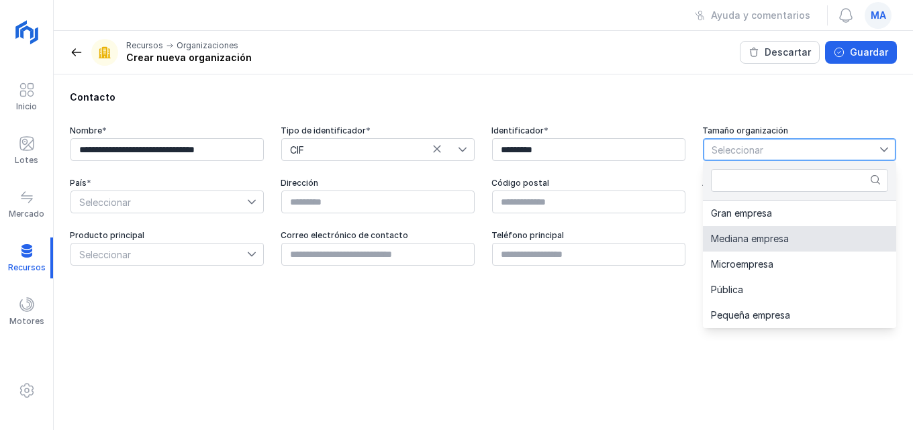
click at [716, 238] on span "Mediana empresa" at bounding box center [750, 238] width 78 height 9
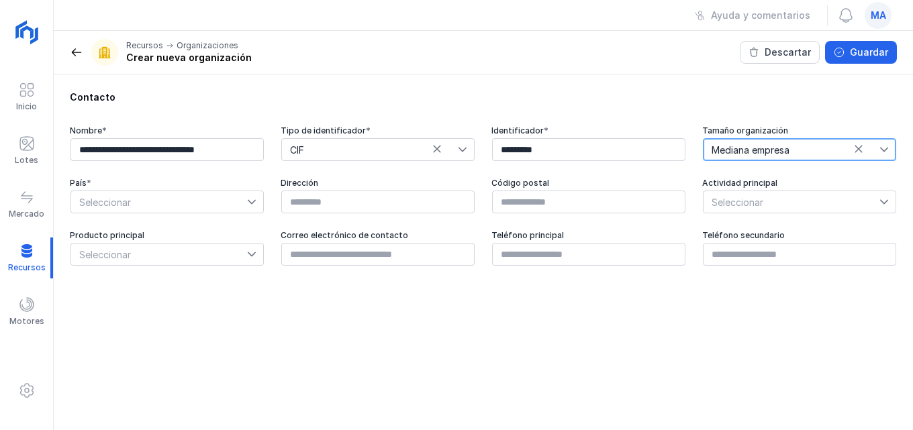
click at [243, 199] on span "Seleccionar" at bounding box center [159, 201] width 176 height 21
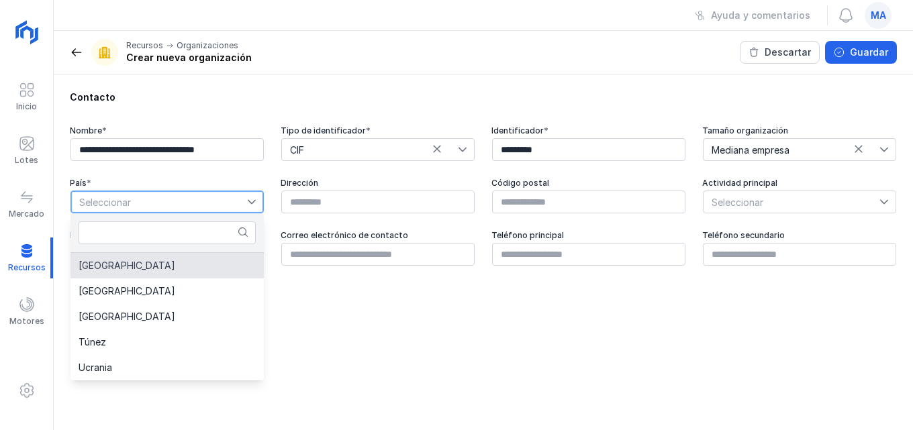
click at [166, 272] on li "[GEOGRAPHIC_DATA]" at bounding box center [166, 266] width 193 height 26
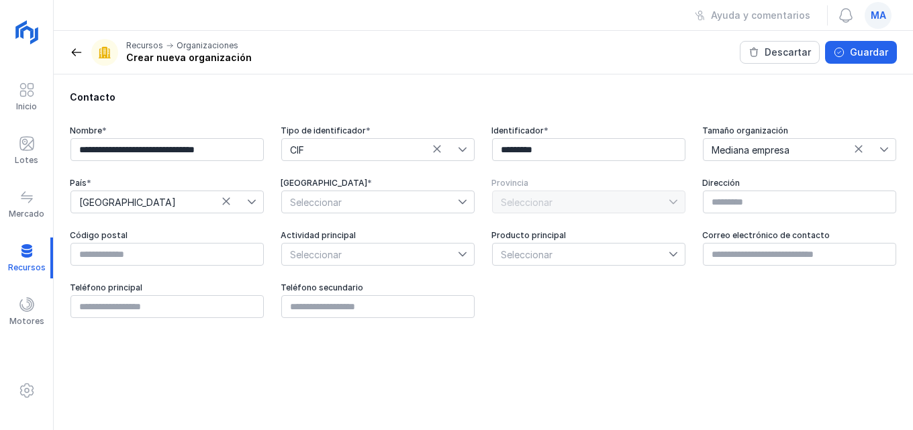
click at [470, 199] on div at bounding box center [466, 201] width 16 height 21
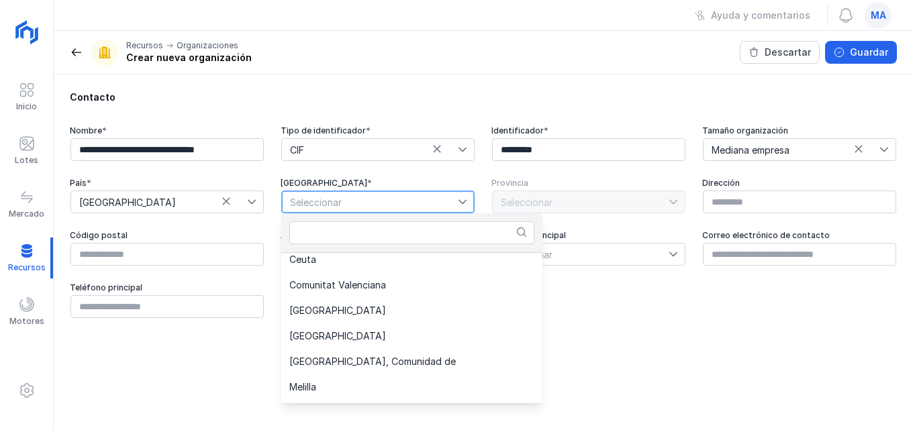
scroll to position [268, 0]
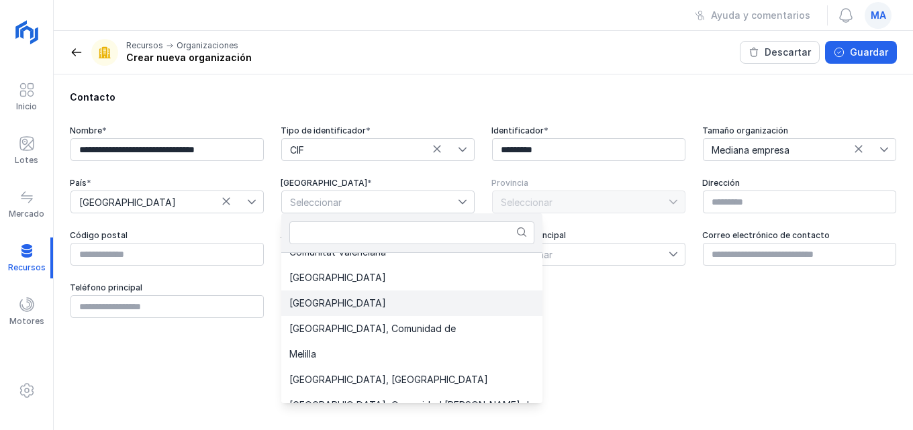
click at [342, 314] on li "[GEOGRAPHIC_DATA]" at bounding box center [411, 304] width 261 height 26
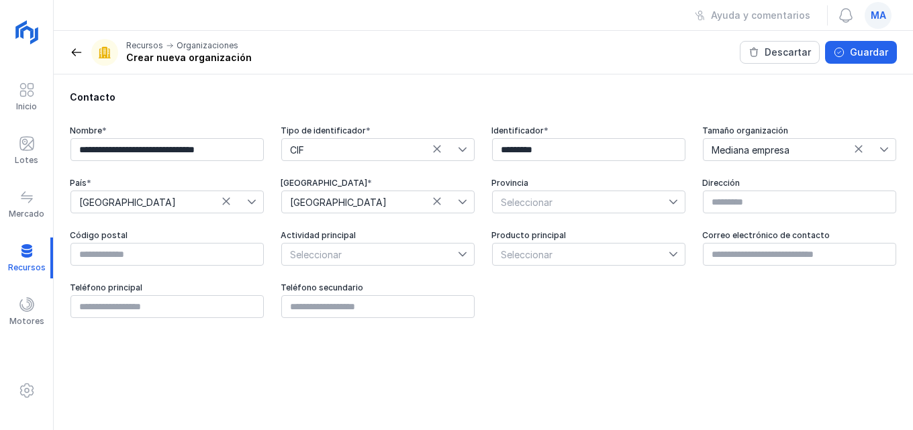
click at [679, 205] on div at bounding box center [676, 201] width 16 height 21
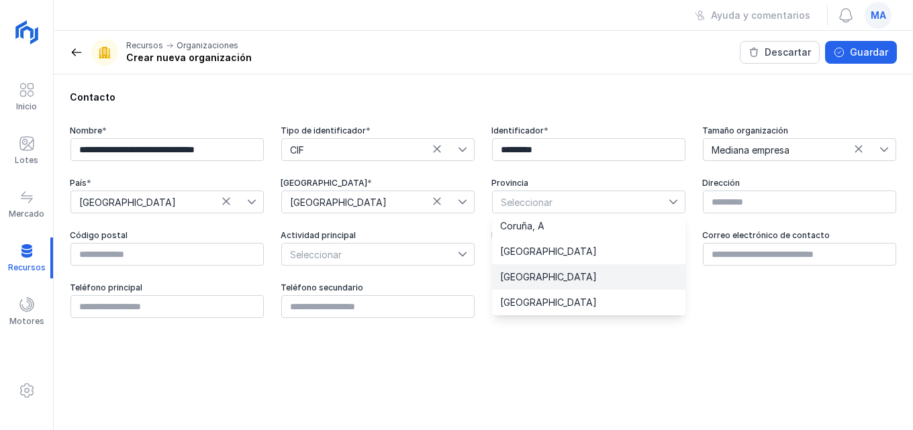
click at [569, 287] on li "[GEOGRAPHIC_DATA]" at bounding box center [588, 277] width 193 height 26
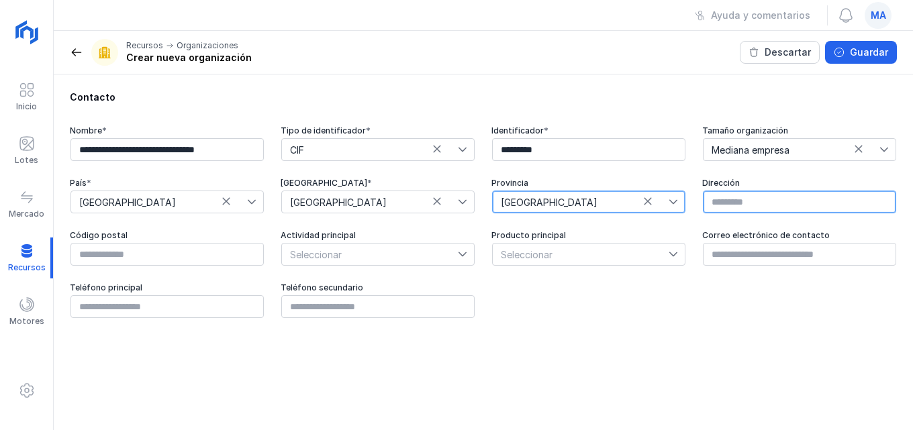
click at [803, 203] on input "text" at bounding box center [799, 202] width 193 height 23
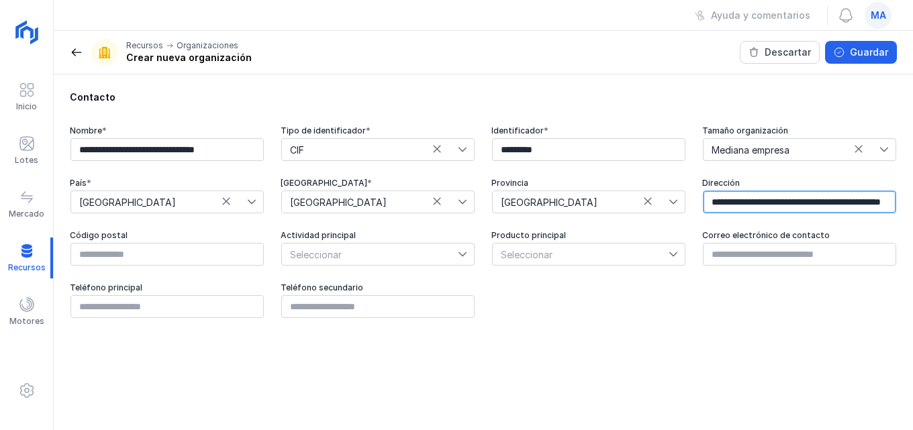
scroll to position [0, 108]
drag, startPoint x: 746, startPoint y: 199, endPoint x: 762, endPoint y: 203, distance: 16.5
click at [745, 199] on input "**********" at bounding box center [799, 202] width 193 height 23
type input "**********"
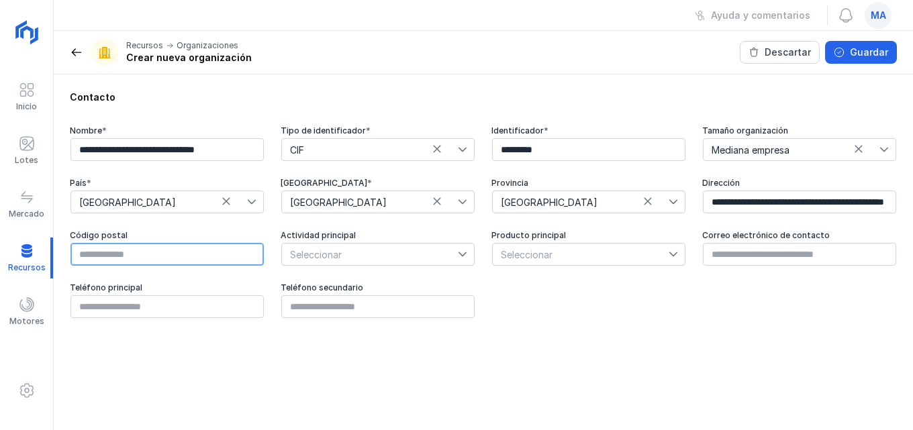
click at [91, 258] on input "text" at bounding box center [166, 254] width 193 height 23
type input "*****"
click at [464, 248] on div at bounding box center [466, 254] width 16 height 21
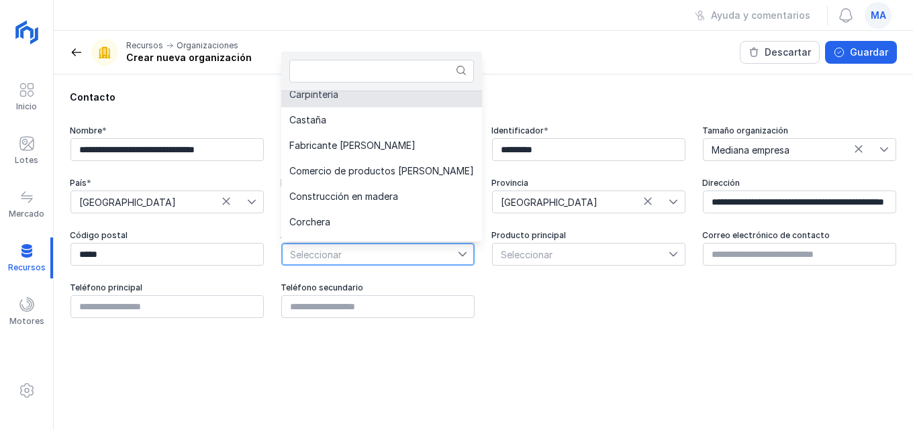
scroll to position [204, 0]
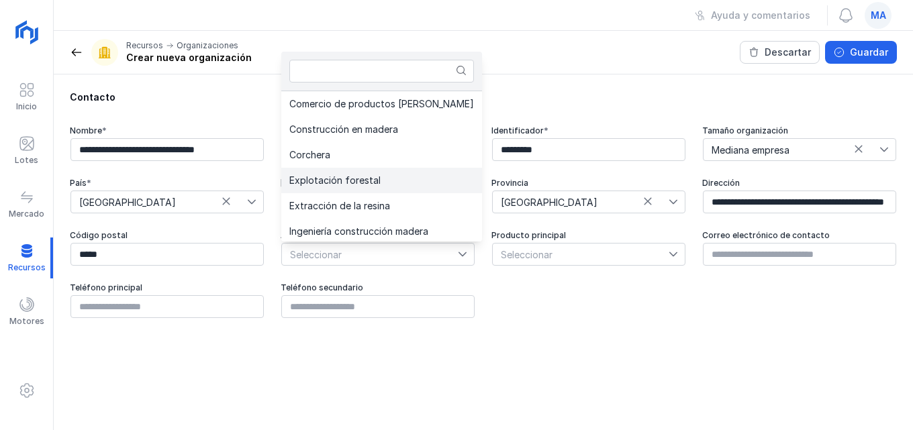
click at [291, 182] on span "Explotación forestal" at bounding box center [334, 180] width 91 height 9
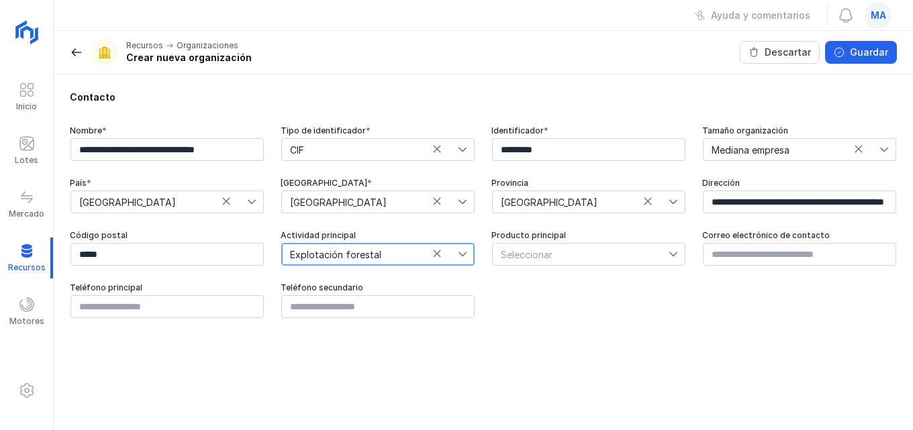
click at [556, 252] on span "Seleccionar" at bounding box center [581, 254] width 176 height 21
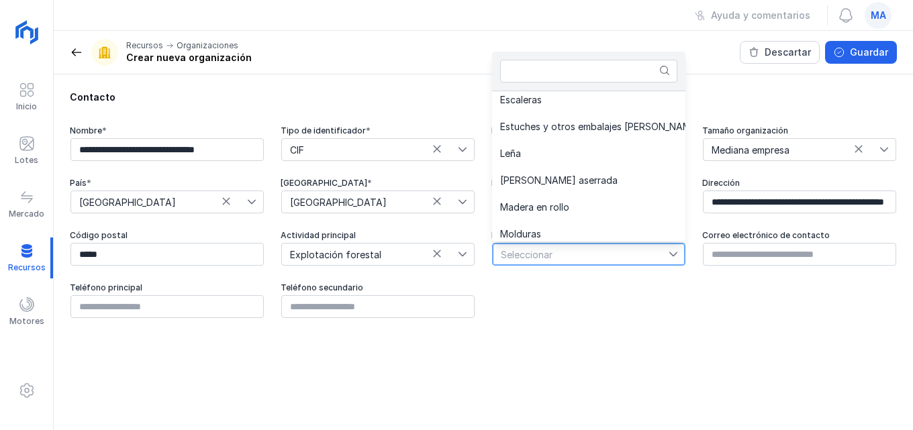
scroll to position [413, 0]
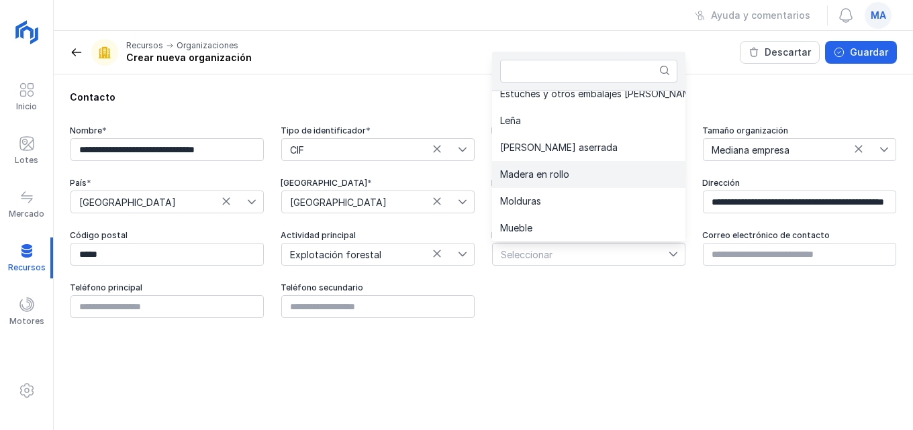
click at [562, 167] on li "Madera en rollo" at bounding box center [612, 174] width 241 height 27
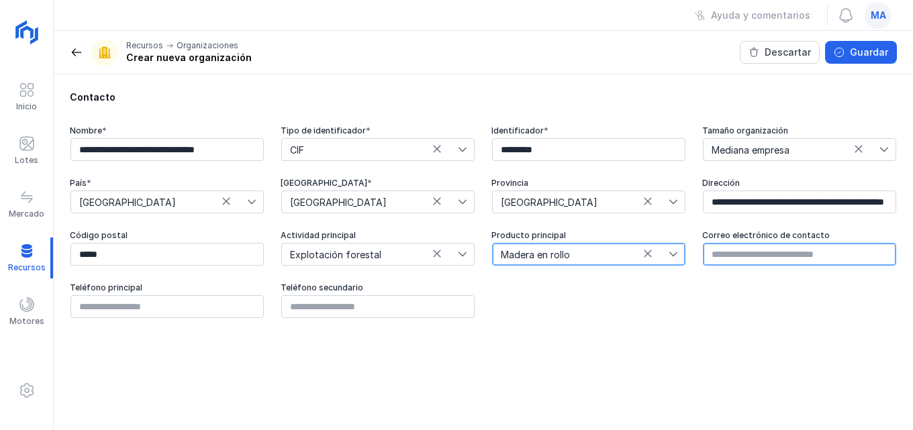
click at [723, 258] on input "text" at bounding box center [799, 254] width 193 height 23
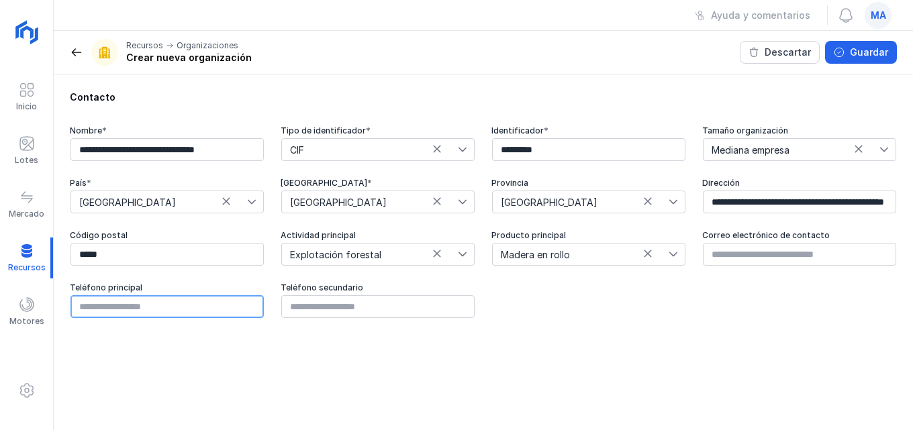
click at [185, 301] on input "text" at bounding box center [166, 306] width 193 height 23
type input "*********"
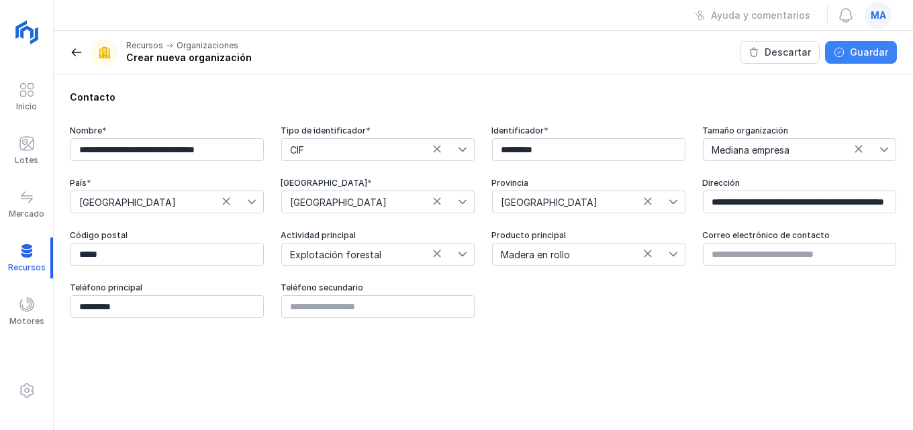
click at [883, 50] on div "Guardar" at bounding box center [869, 52] width 38 height 13
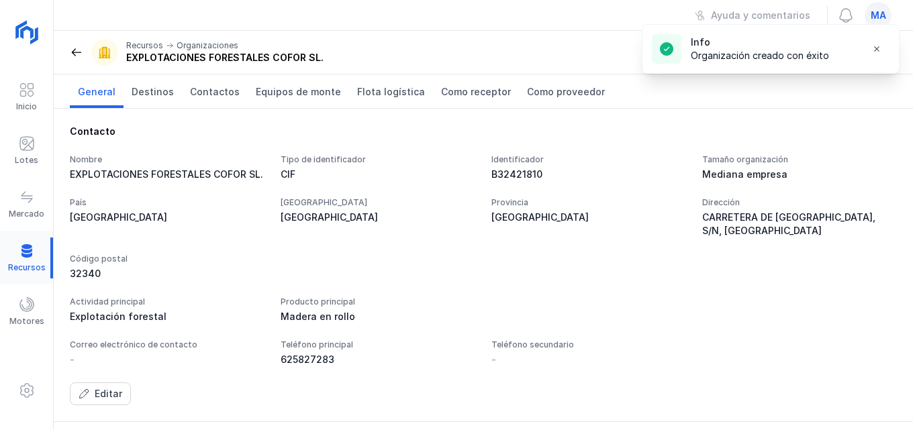
click at [29, 252] on div at bounding box center [26, 258] width 53 height 41
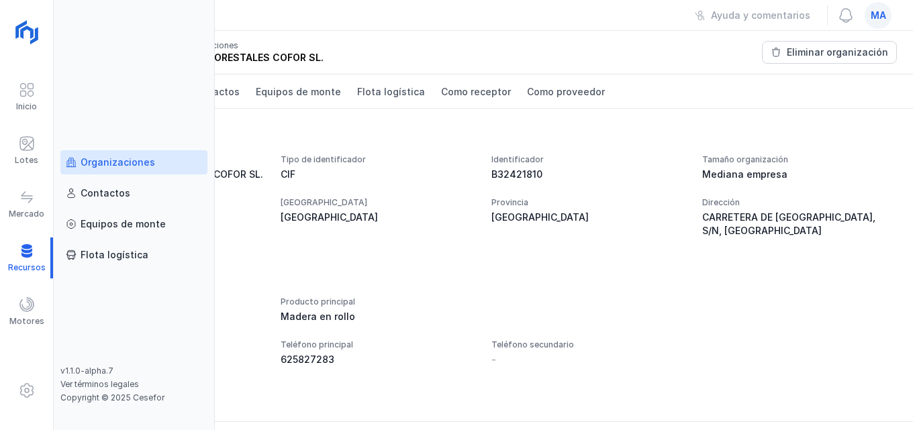
click at [469, 265] on div "Nombre EXPLOTACIONES FORESTALES COFOR SL. Tipo de identificador CIF Identificad…" at bounding box center [483, 217] width 827 height 126
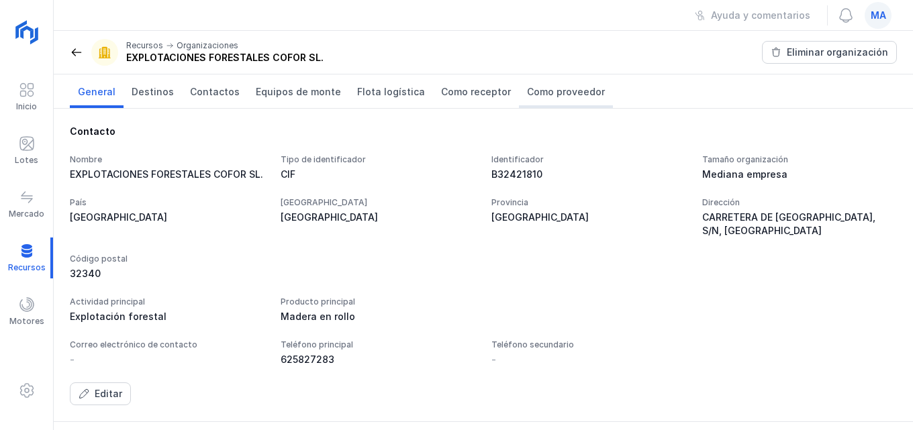
click at [553, 93] on span "Como proveedor" at bounding box center [566, 91] width 78 height 13
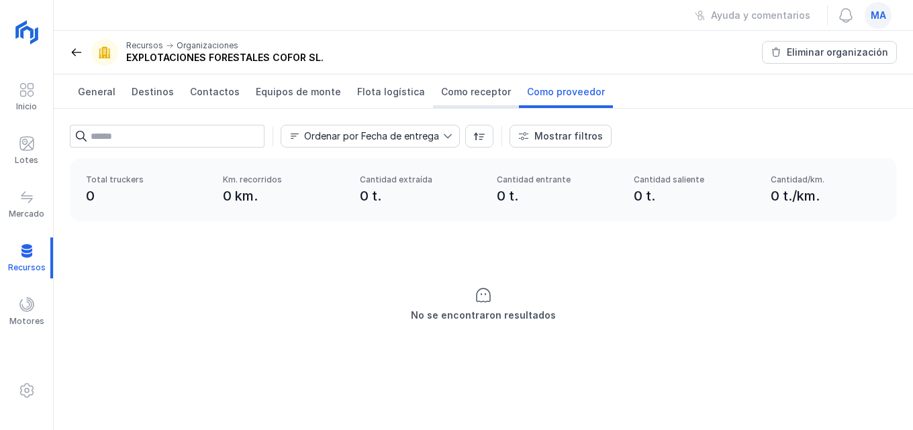
click at [462, 93] on span "Como receptor" at bounding box center [476, 91] width 70 height 13
click at [357, 93] on span "Flota logística" at bounding box center [391, 91] width 68 height 13
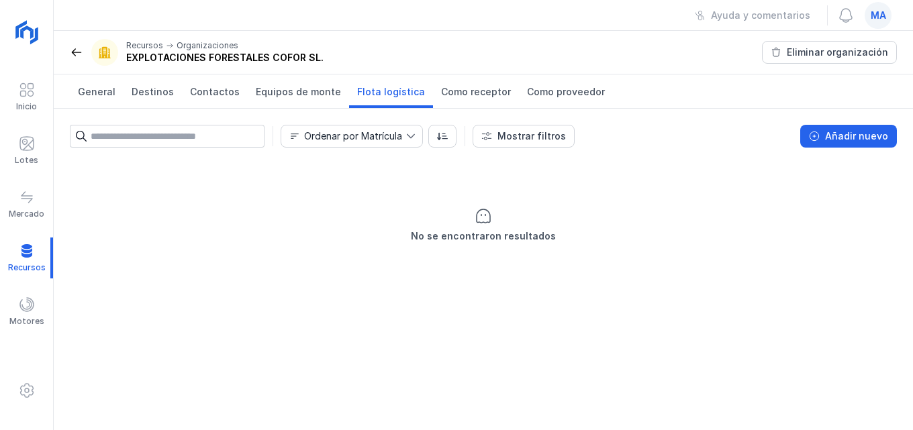
click at [410, 135] on icon at bounding box center [410, 136] width 9 height 9
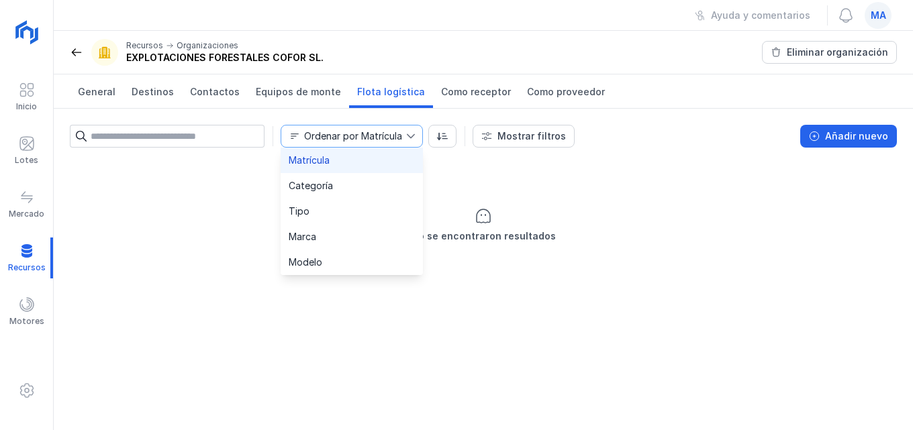
click at [410, 135] on icon at bounding box center [410, 136] width 9 height 9
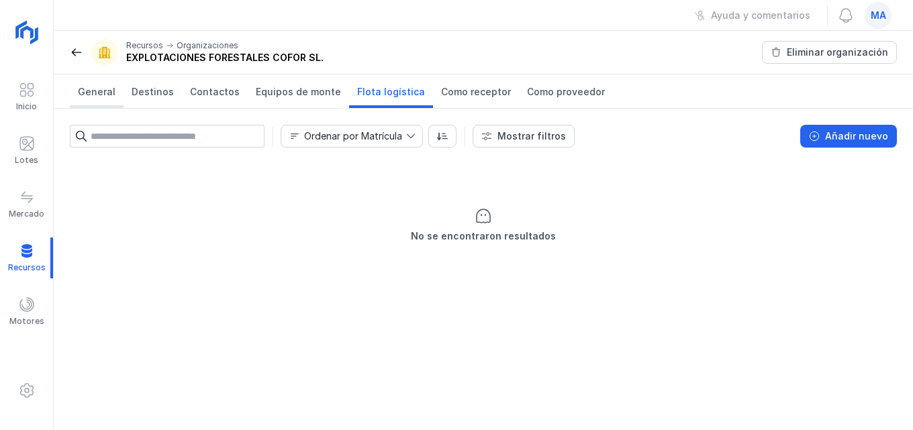
click at [80, 91] on span "General" at bounding box center [97, 91] width 38 height 13
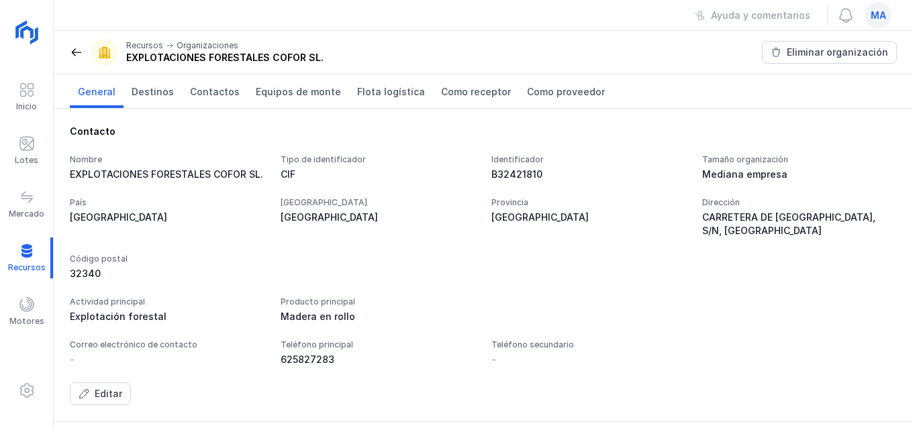
click at [99, 92] on span "General" at bounding box center [97, 91] width 38 height 13
click at [99, 91] on span "General" at bounding box center [97, 91] width 38 height 13
click at [26, 252] on div at bounding box center [26, 258] width 53 height 41
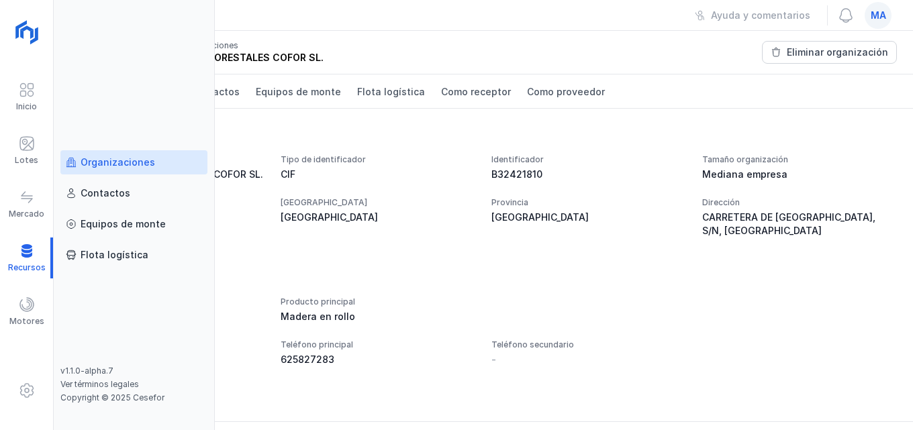
click at [130, 161] on div "Organizaciones" at bounding box center [118, 162] width 74 height 13
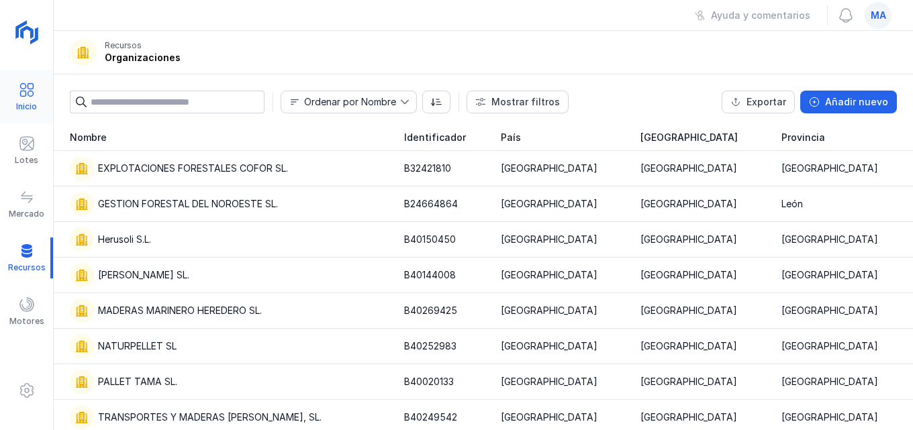
click at [26, 91] on span at bounding box center [27, 90] width 16 height 16
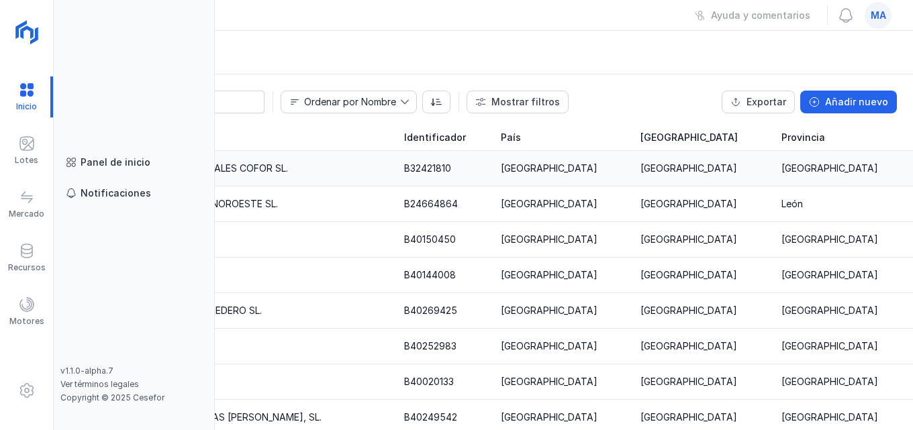
click at [139, 161] on div "Panel de inicio" at bounding box center [116, 162] width 70 height 13
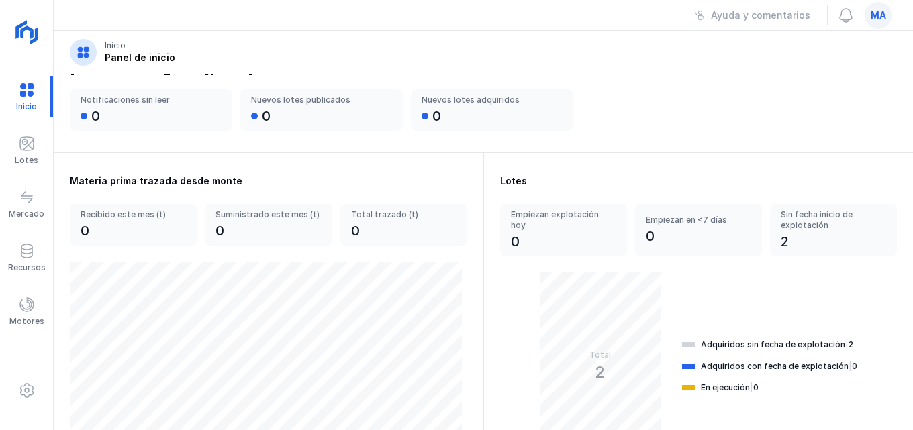
scroll to position [67, 0]
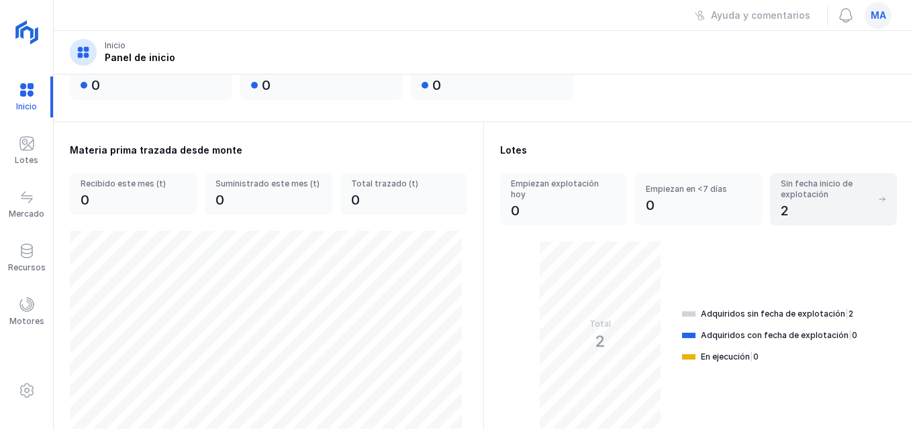
click at [786, 193] on div "Sin fecha inicio de explotación" at bounding box center [826, 189] width 91 height 21
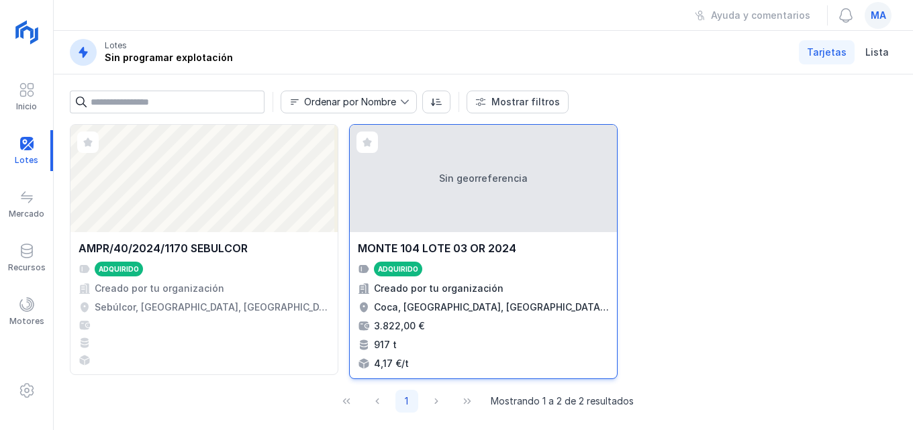
click at [460, 213] on div "Sin georreferencia" at bounding box center [483, 178] width 267 height 107
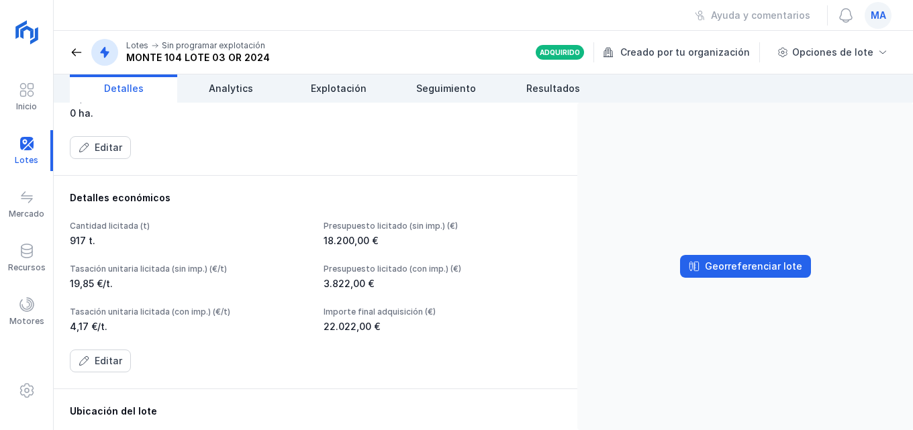
scroll to position [268, 0]
click at [117, 359] on div "Editar" at bounding box center [109, 362] width 28 height 13
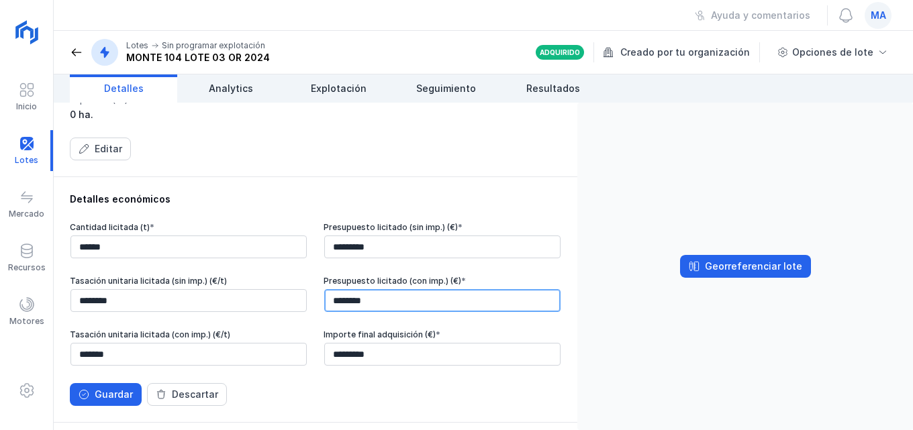
drag, startPoint x: 373, startPoint y: 297, endPoint x: 297, endPoint y: 297, distance: 75.8
click at [286, 298] on div "Cantidad licitada (t) * ****** Presupuesto licitado (sin imp.) (€) * ********* …" at bounding box center [315, 294] width 491 height 145
type input "*********"
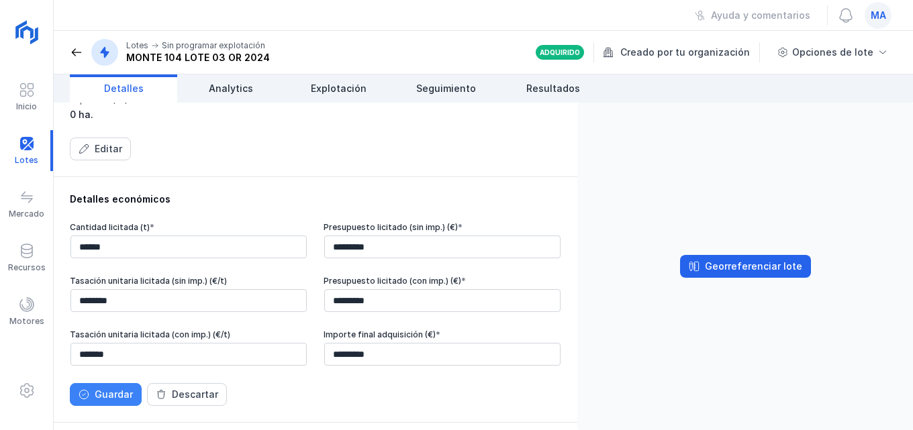
click at [101, 399] on div "Guardar" at bounding box center [114, 394] width 38 height 13
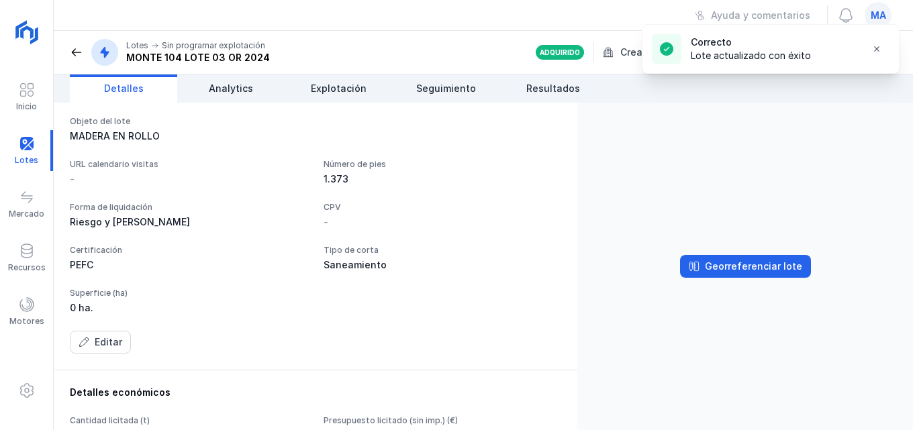
scroll to position [0, 0]
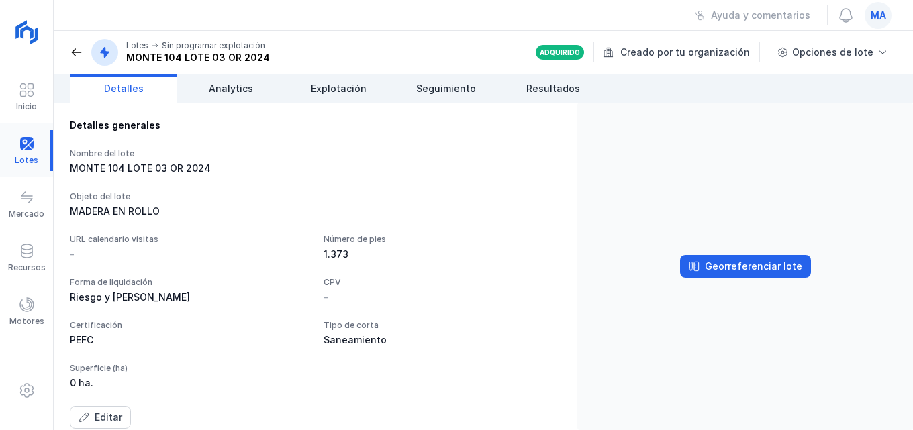
click at [26, 142] on div at bounding box center [26, 150] width 53 height 41
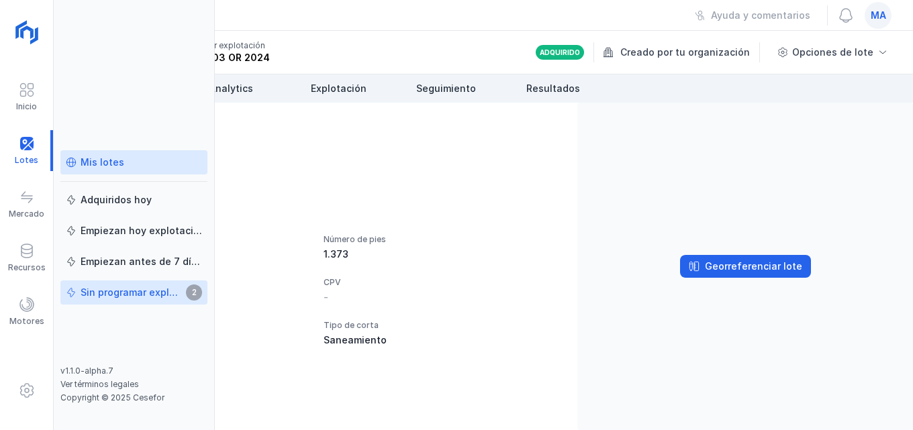
click at [104, 157] on div "Mis lotes" at bounding box center [103, 162] width 44 height 13
